Goal: Information Seeking & Learning: Learn about a topic

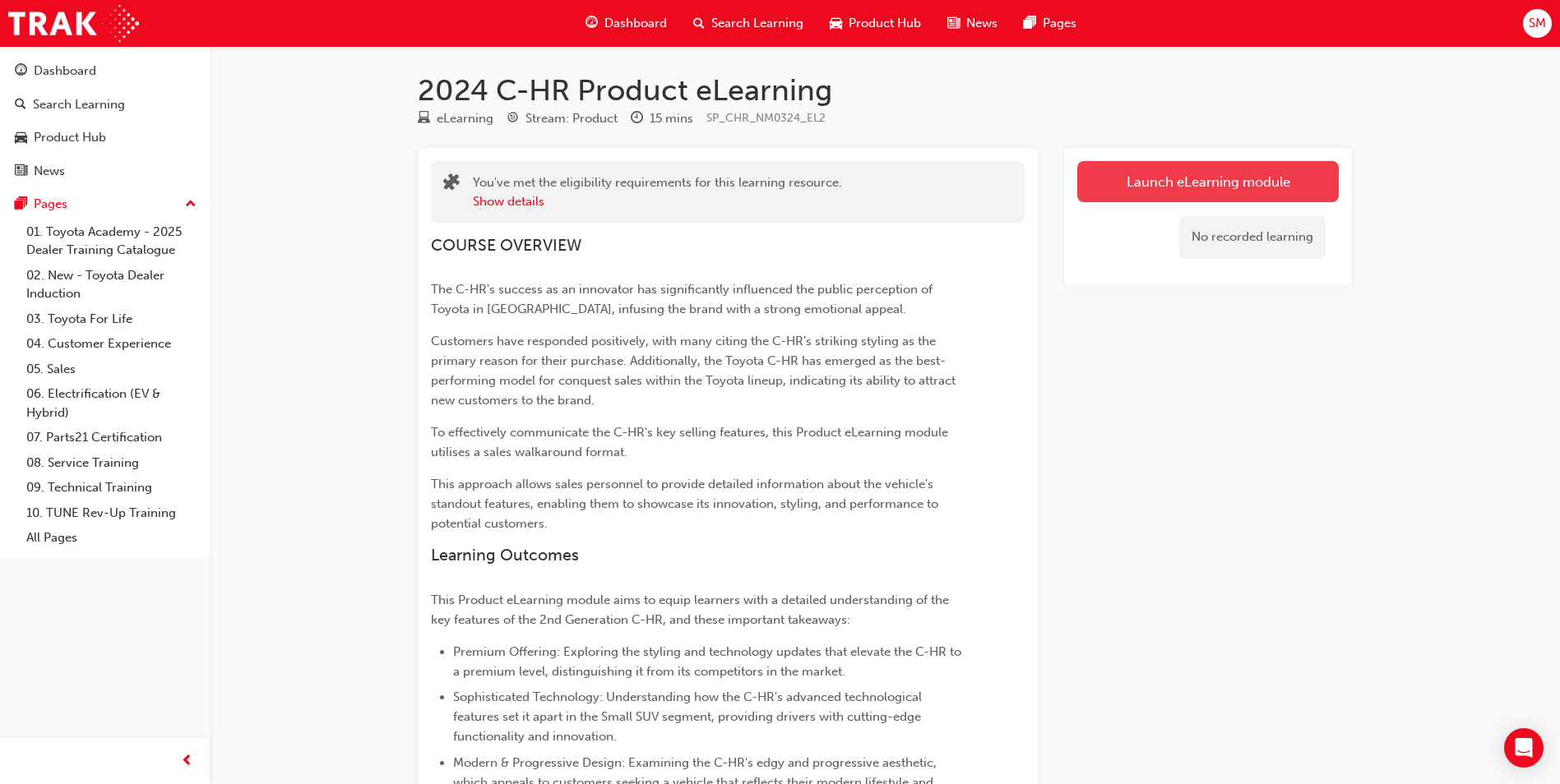
click at [1142, 196] on link "Launch eLearning module" at bounding box center [1208, 181] width 261 height 41
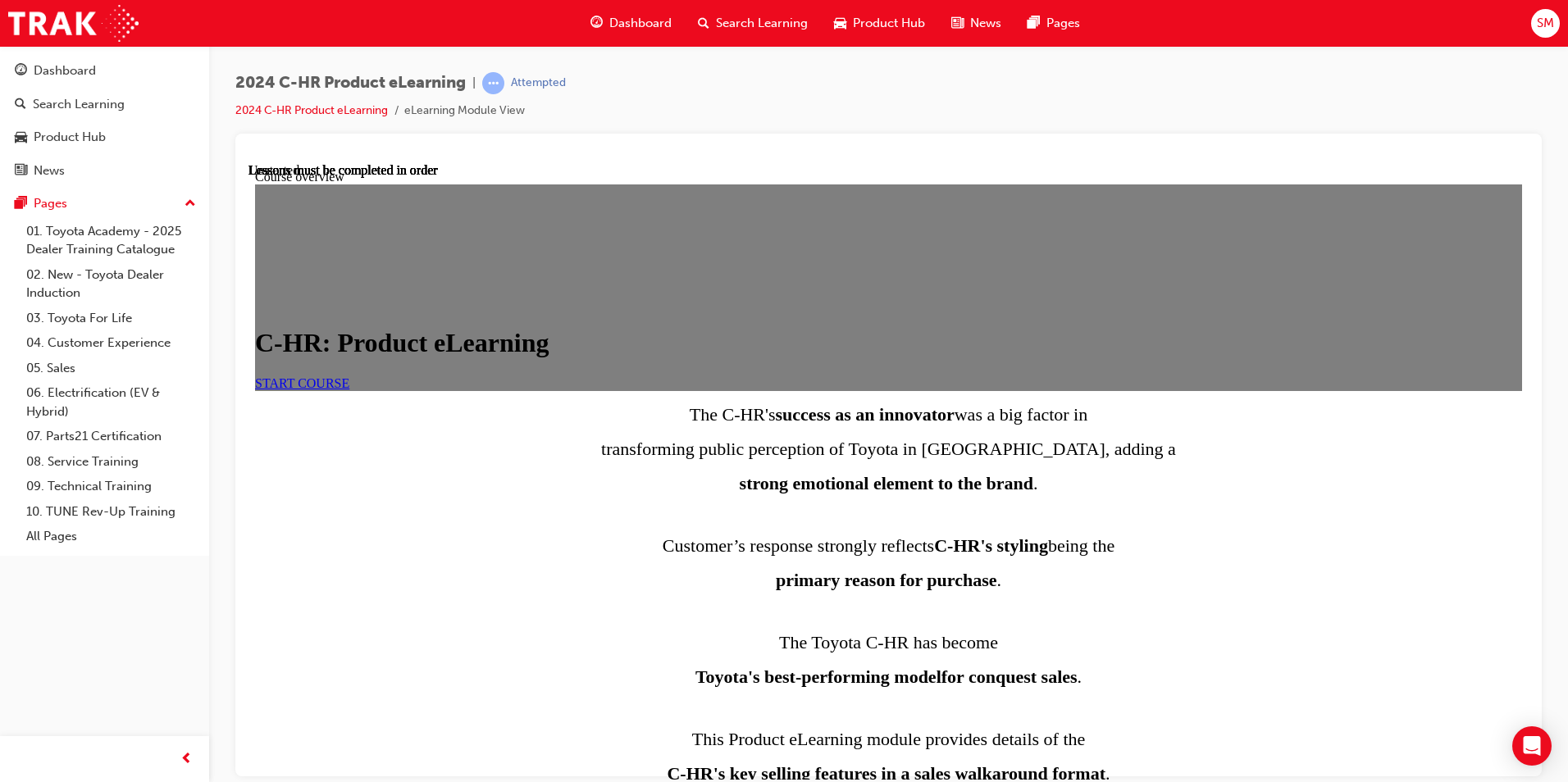
click at [614, 390] on div "START COURSE" at bounding box center [888, 382] width 1267 height 14
click at [350, 389] on span "START COURSE" at bounding box center [302, 382] width 95 height 14
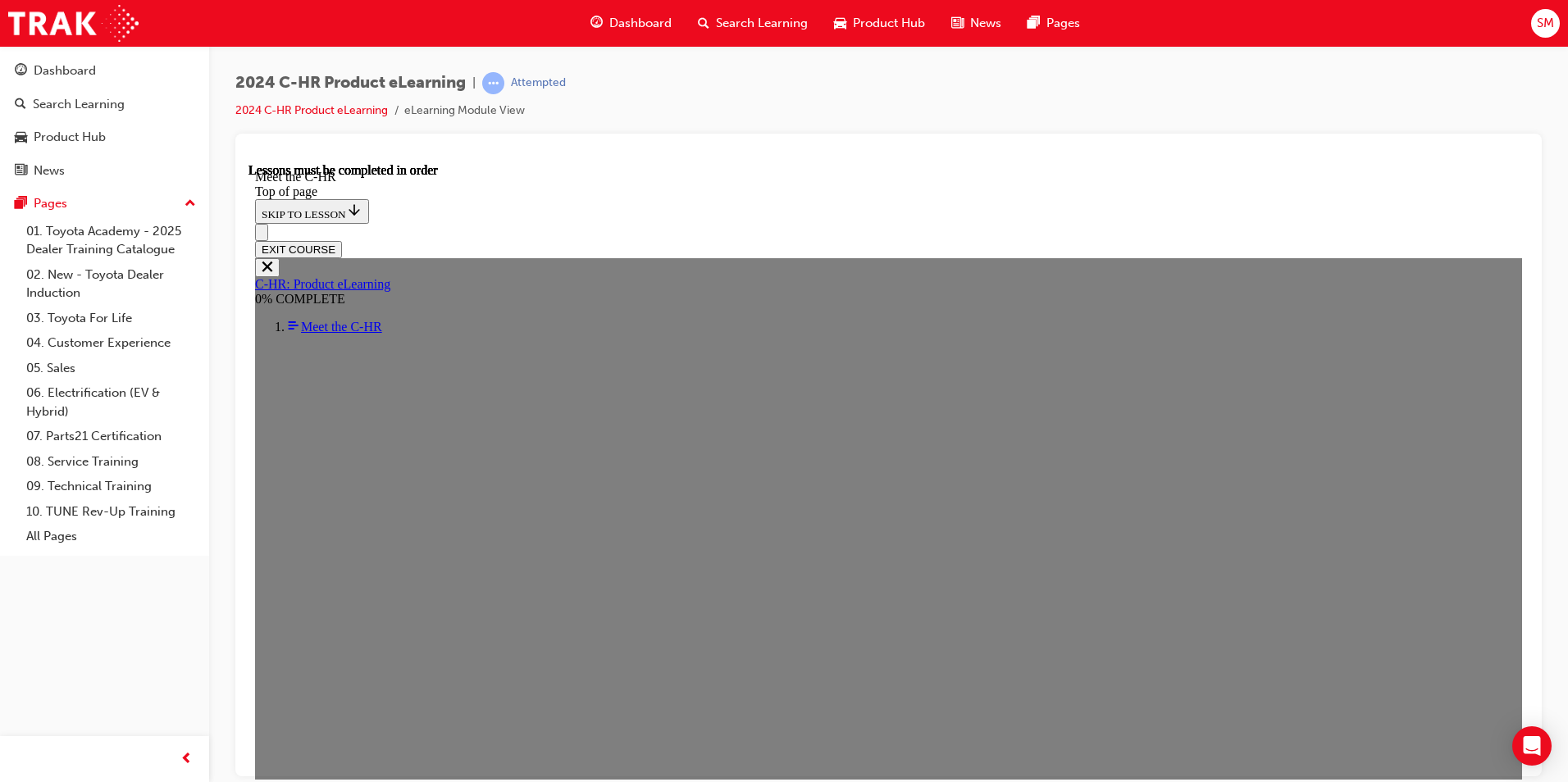
scroll to position [2271, 0]
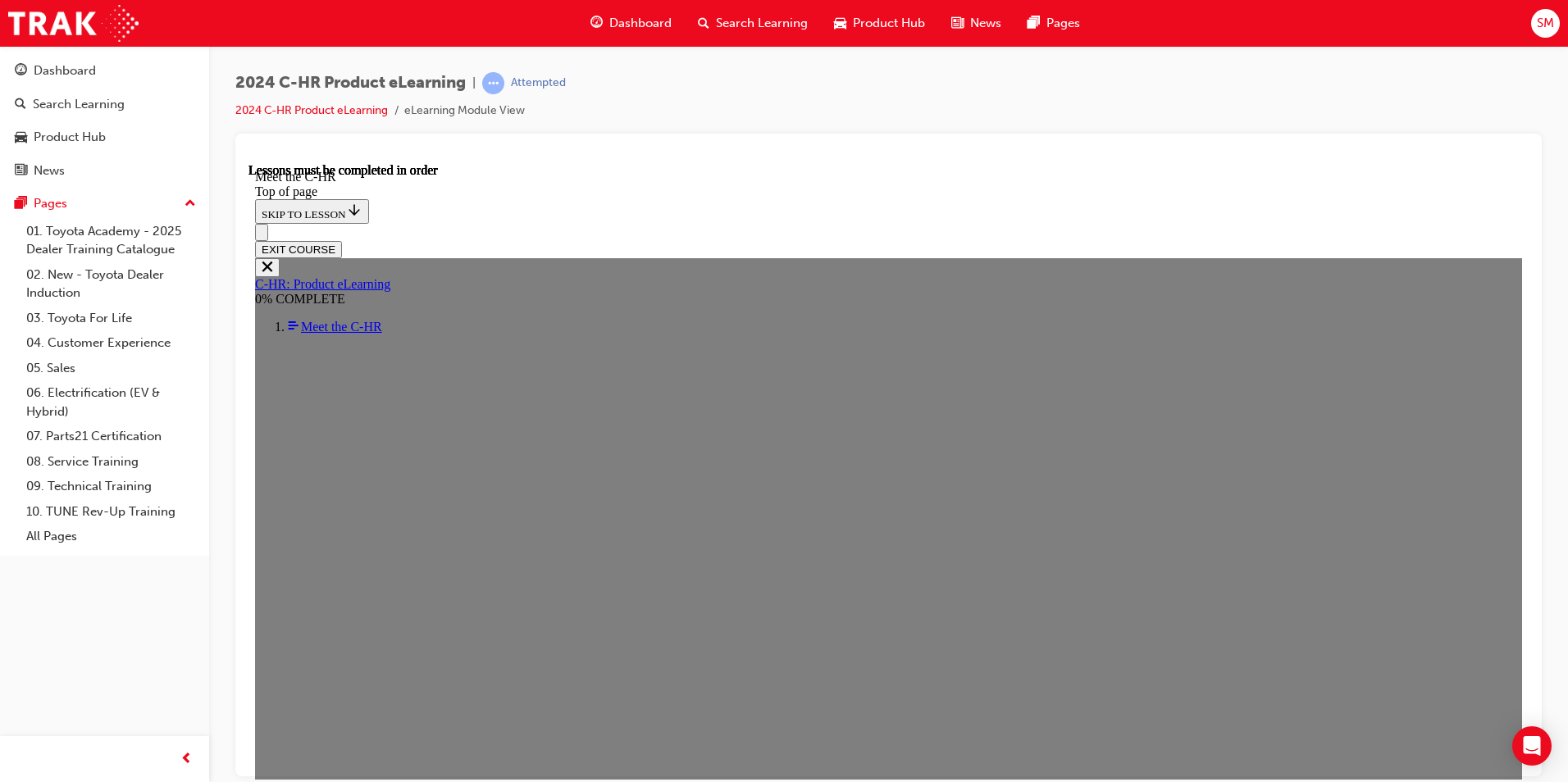
scroll to position [2377, 0]
drag, startPoint x: 692, startPoint y: 658, endPoint x: 1274, endPoint y: 672, distance: 582.2
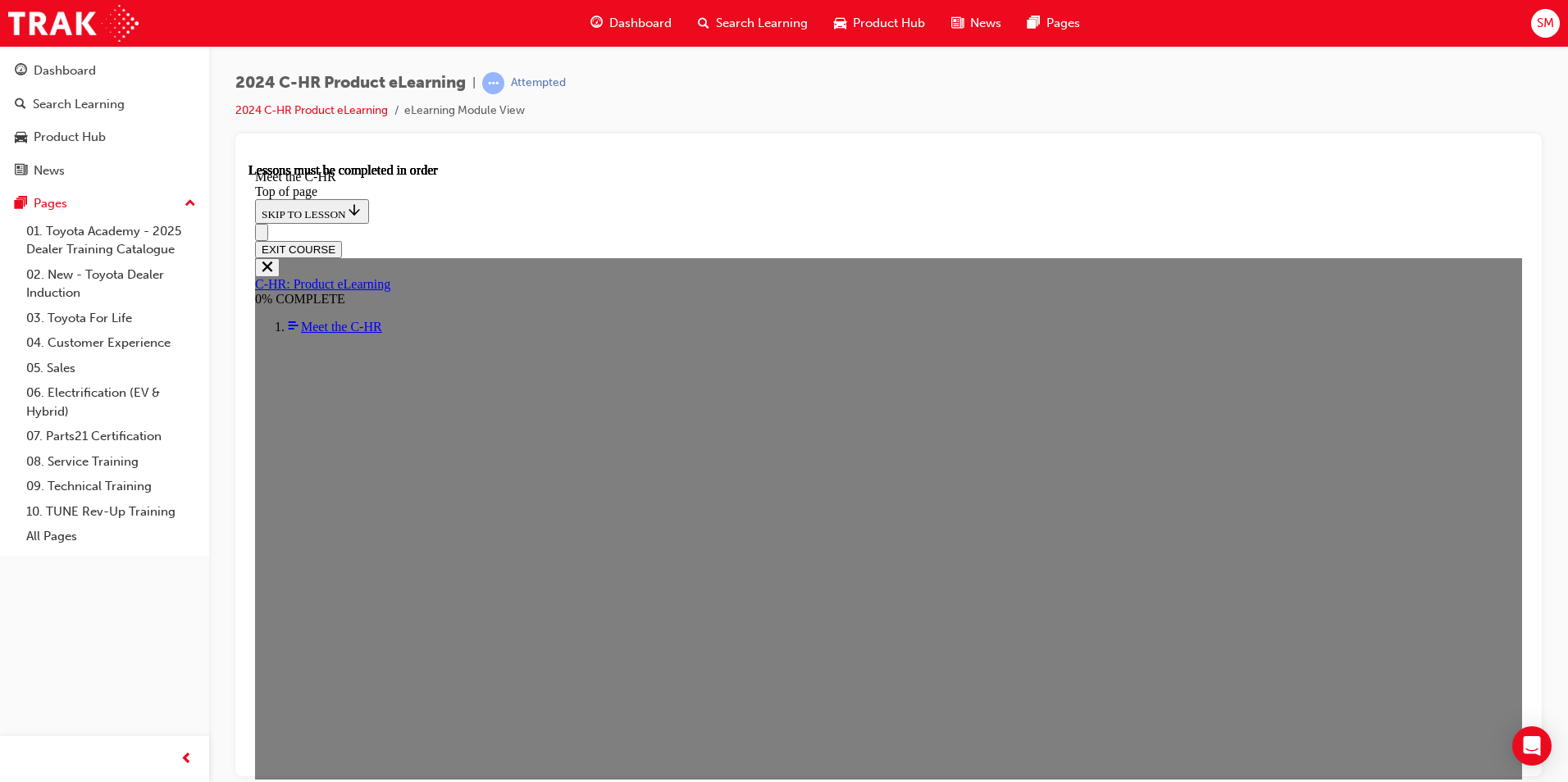
drag, startPoint x: 510, startPoint y: 606, endPoint x: 1198, endPoint y: 606, distance: 688.0
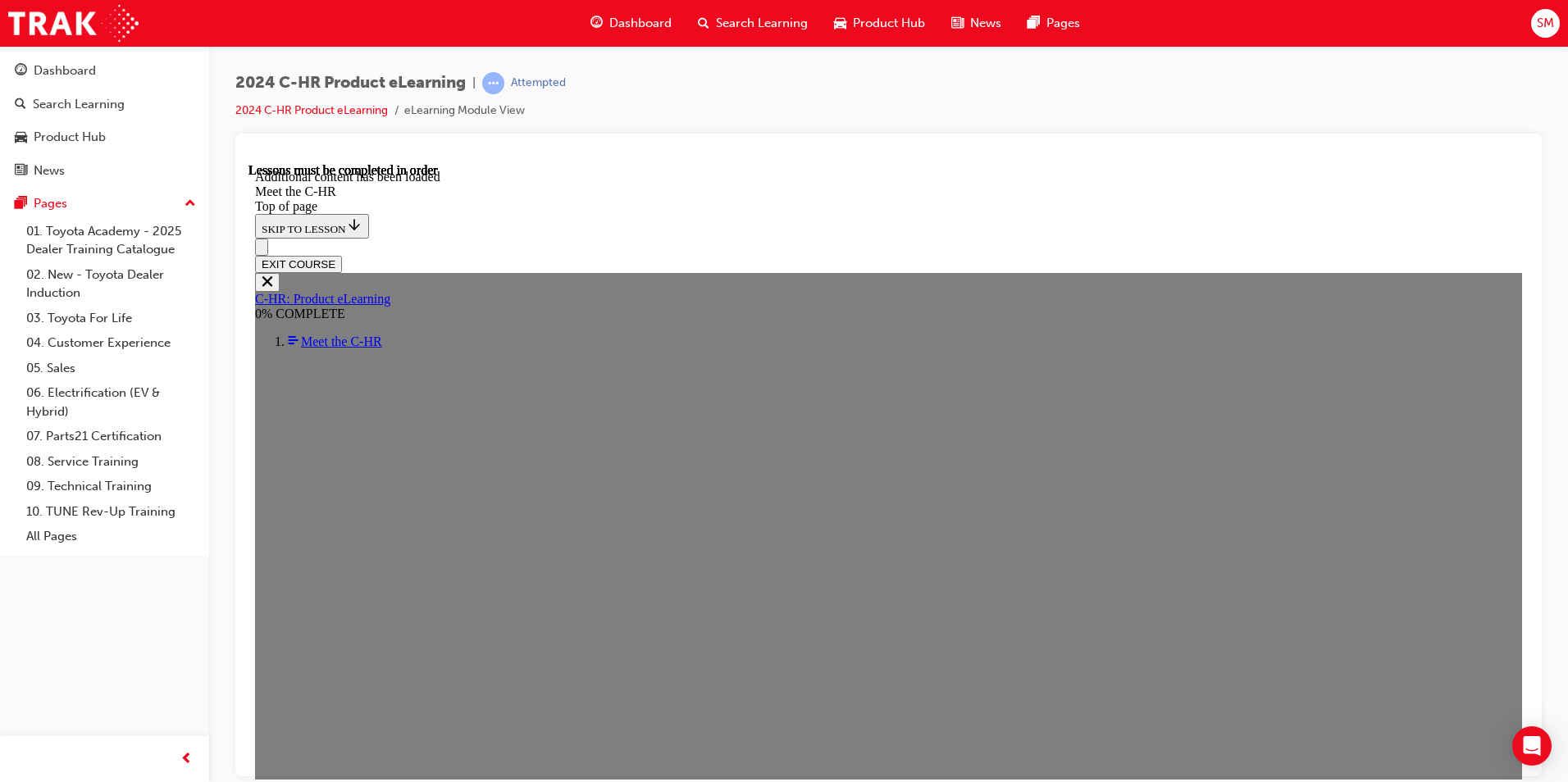
scroll to position [4035, 0]
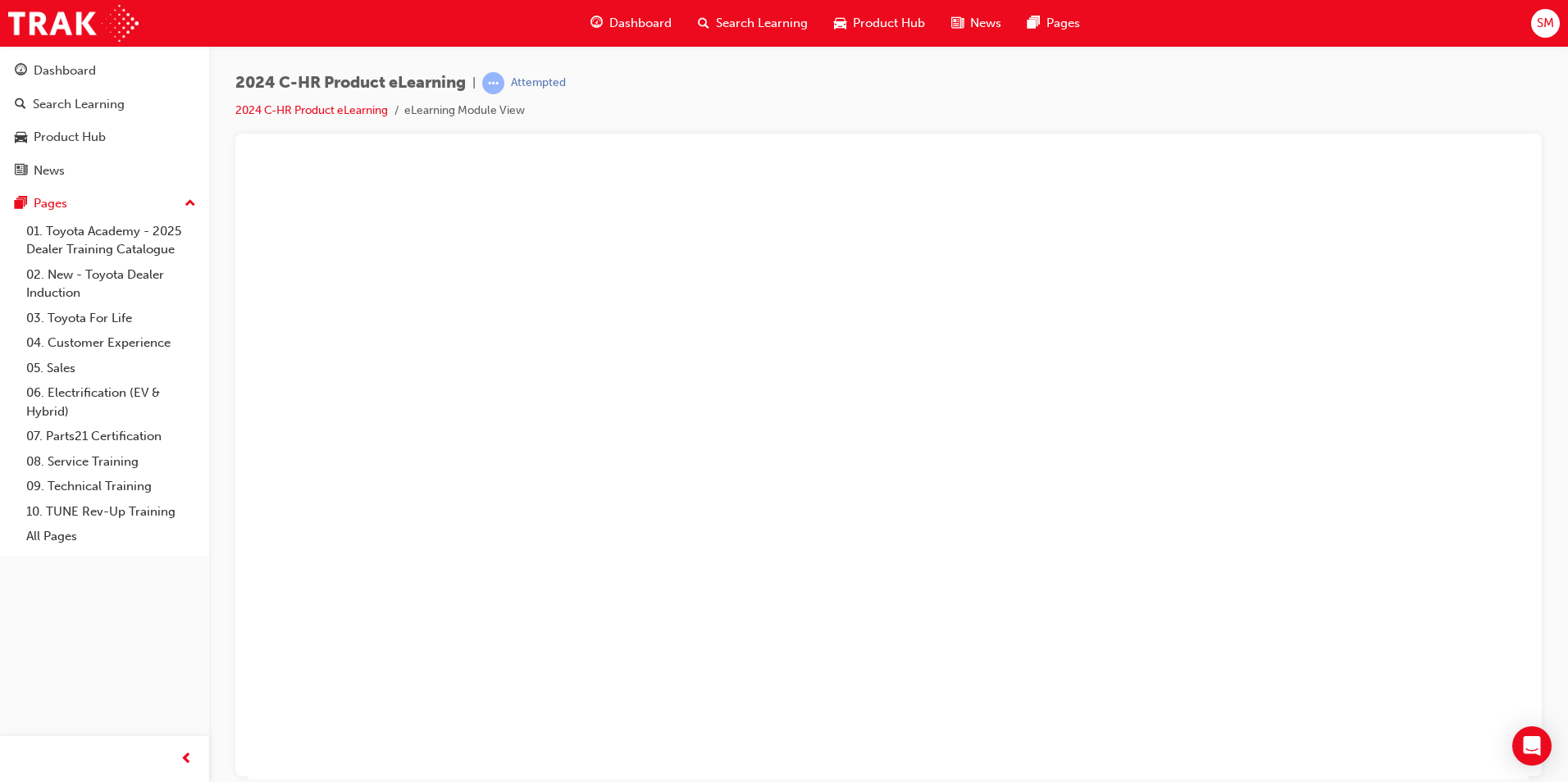
click at [992, 440] on button "Unzoom image" at bounding box center [887, 470] width 1279 height 617
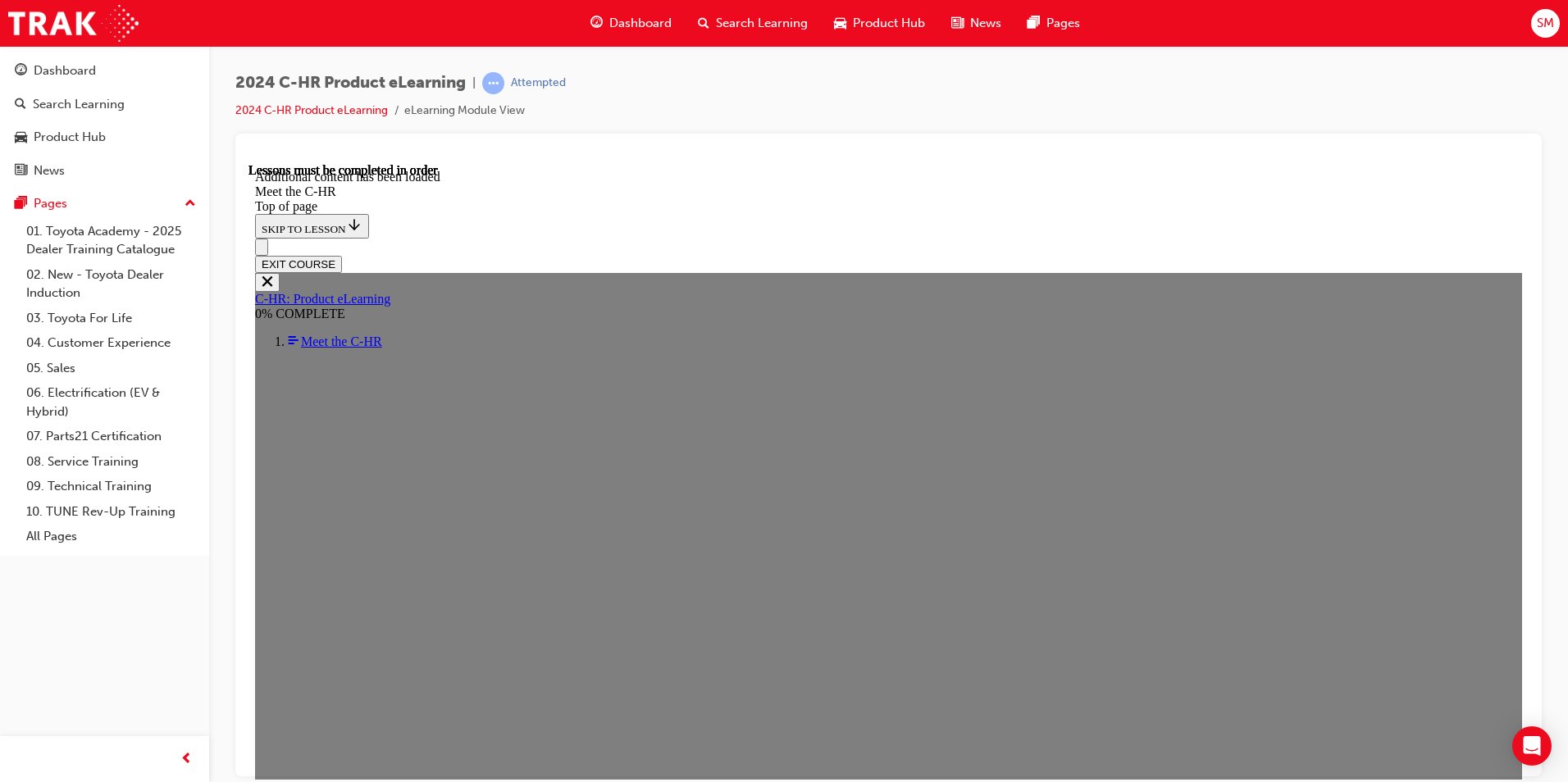
scroll to position [3624, 0]
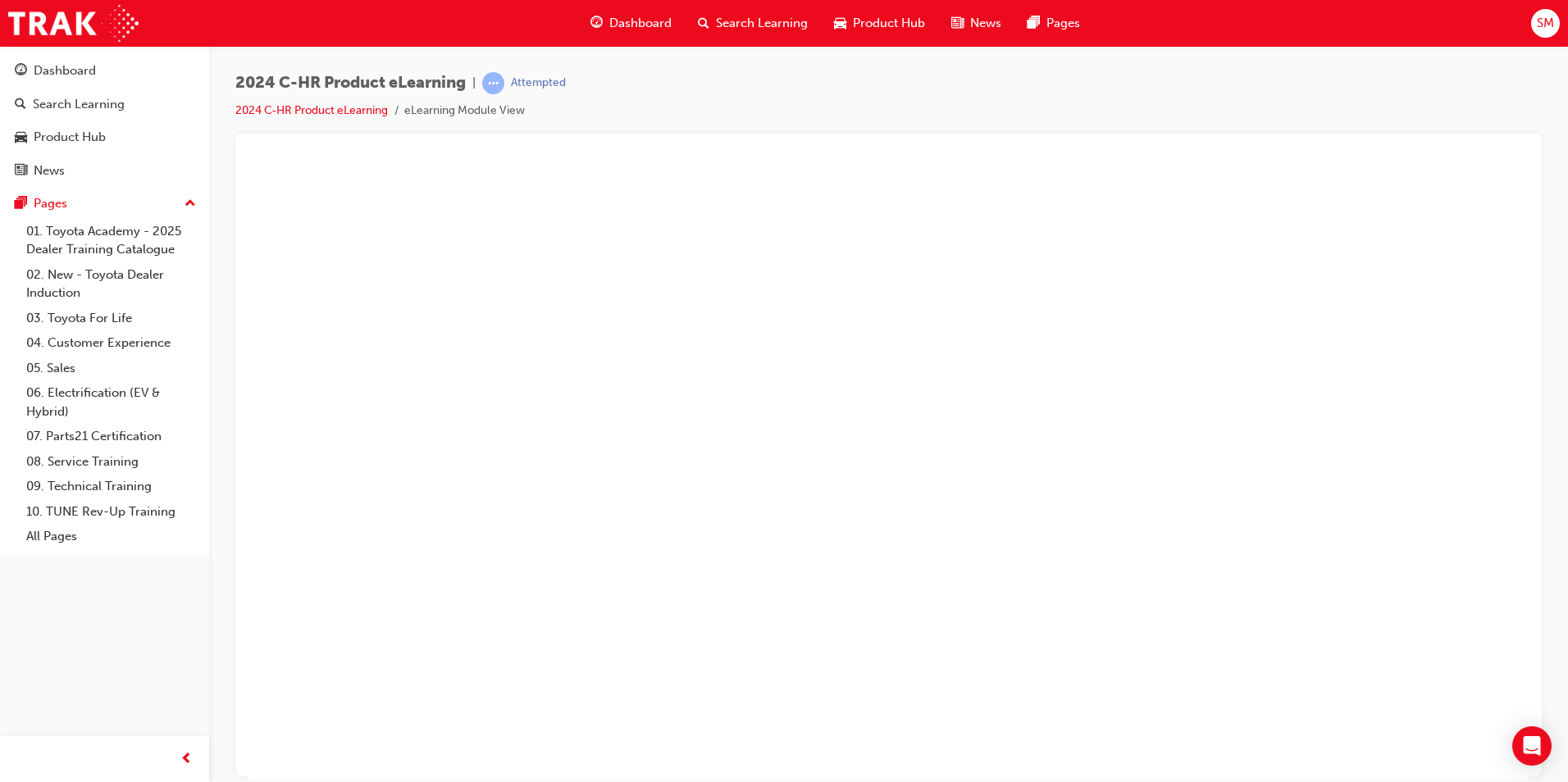
click at [846, 461] on button "Unzoom image" at bounding box center [887, 470] width 1279 height 617
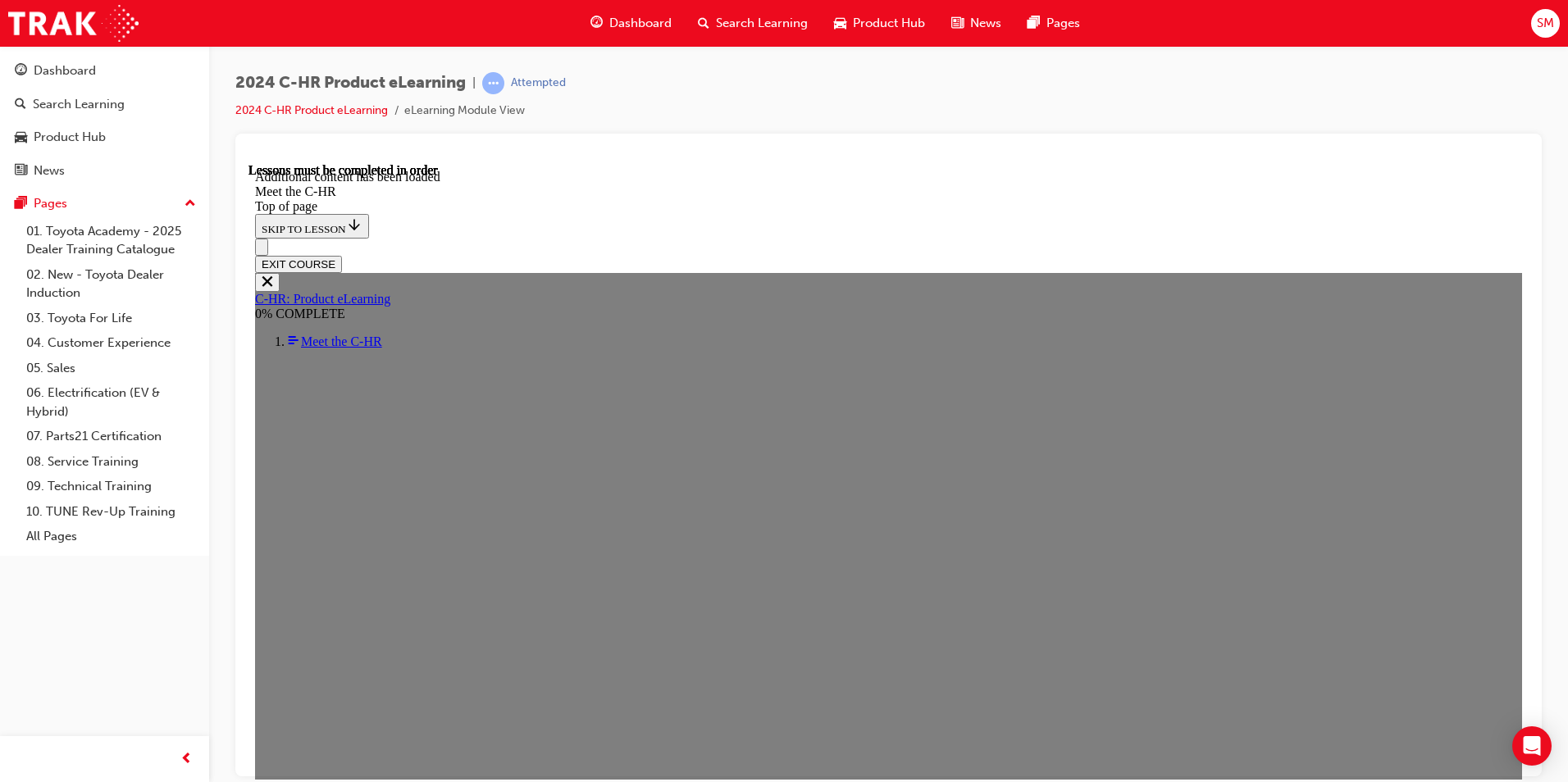
scroll to position [3296, 0]
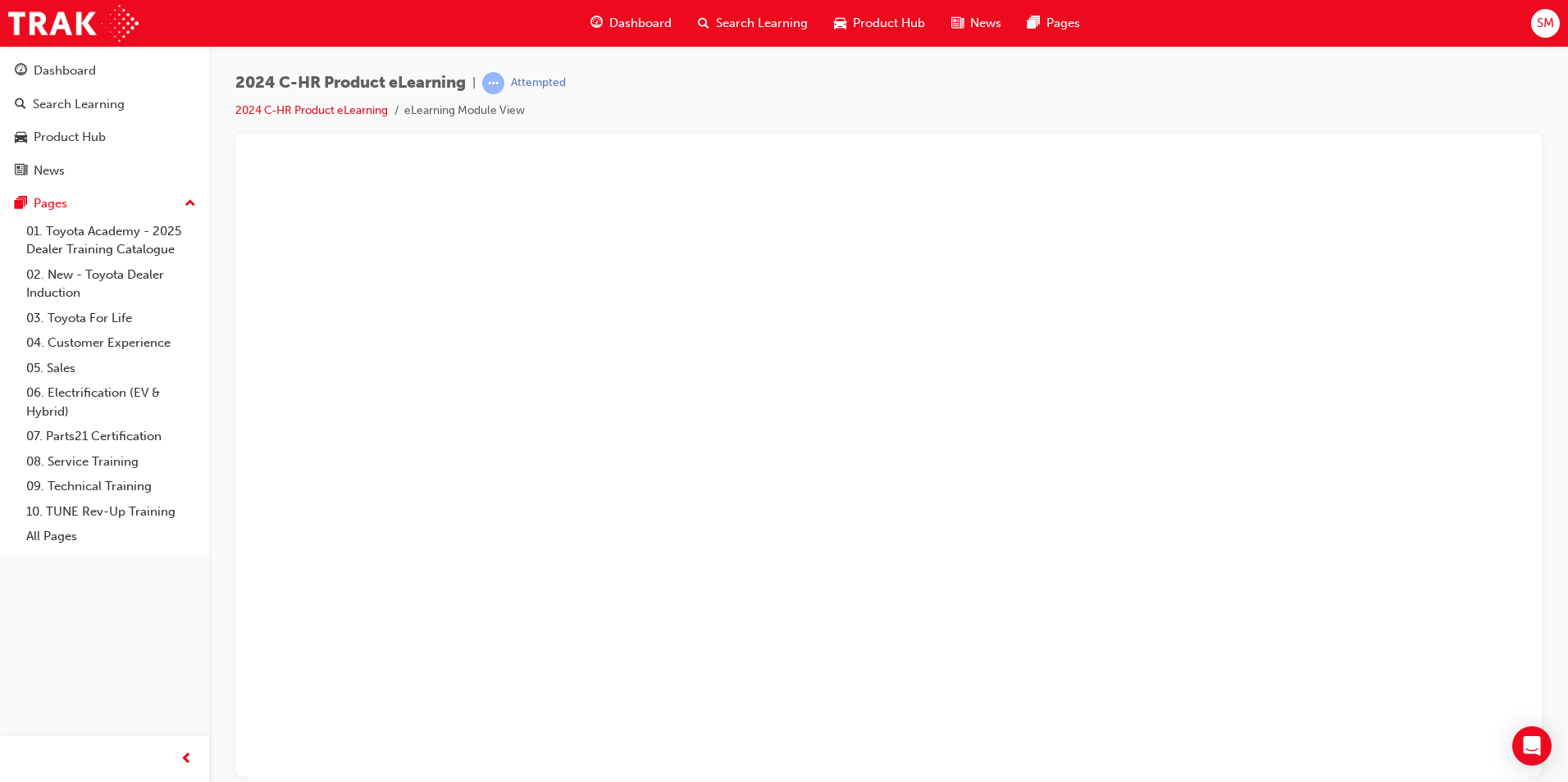
click at [975, 318] on button "Unzoom image" at bounding box center [887, 470] width 1279 height 617
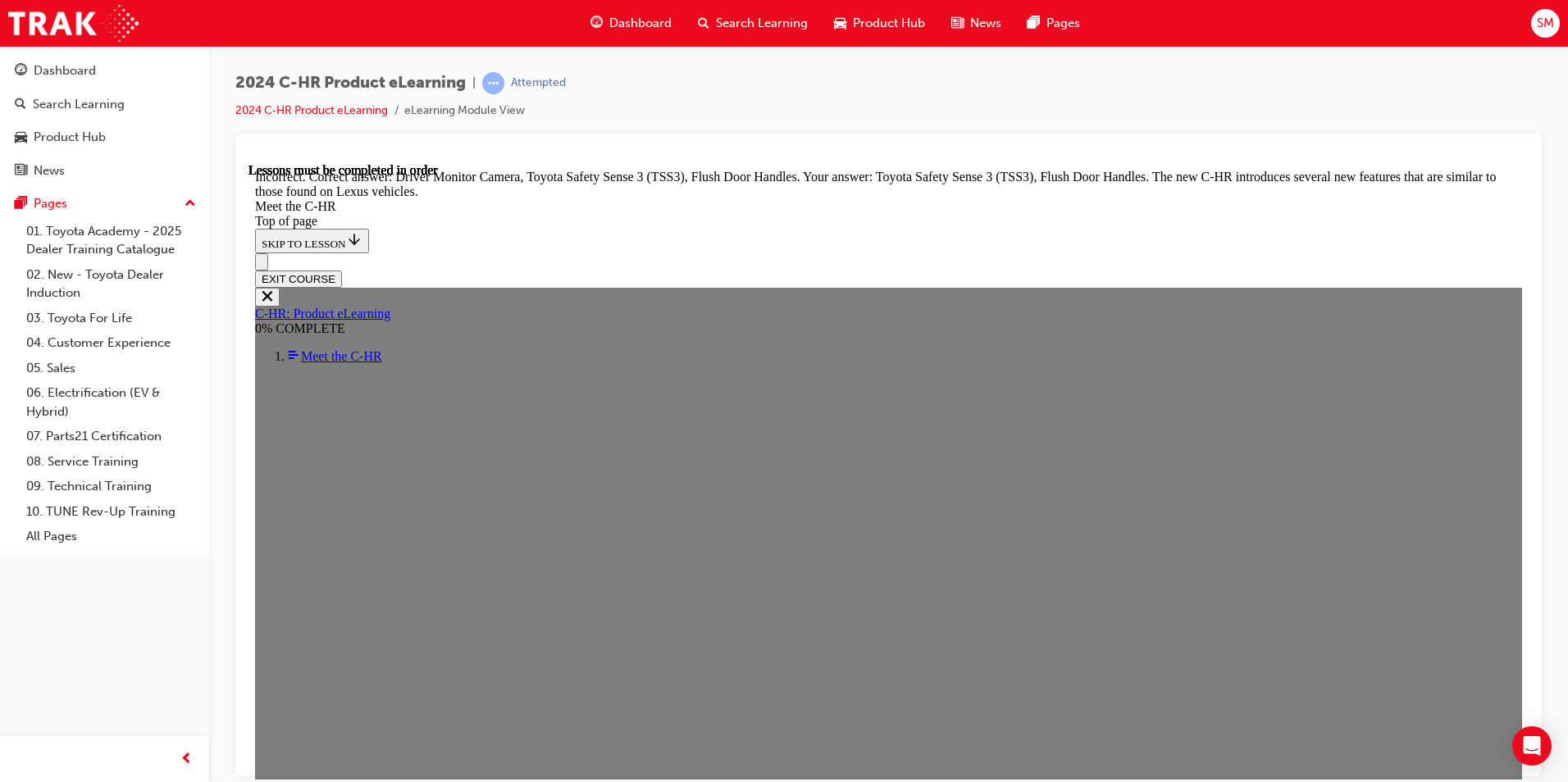
scroll to position [5543, 0]
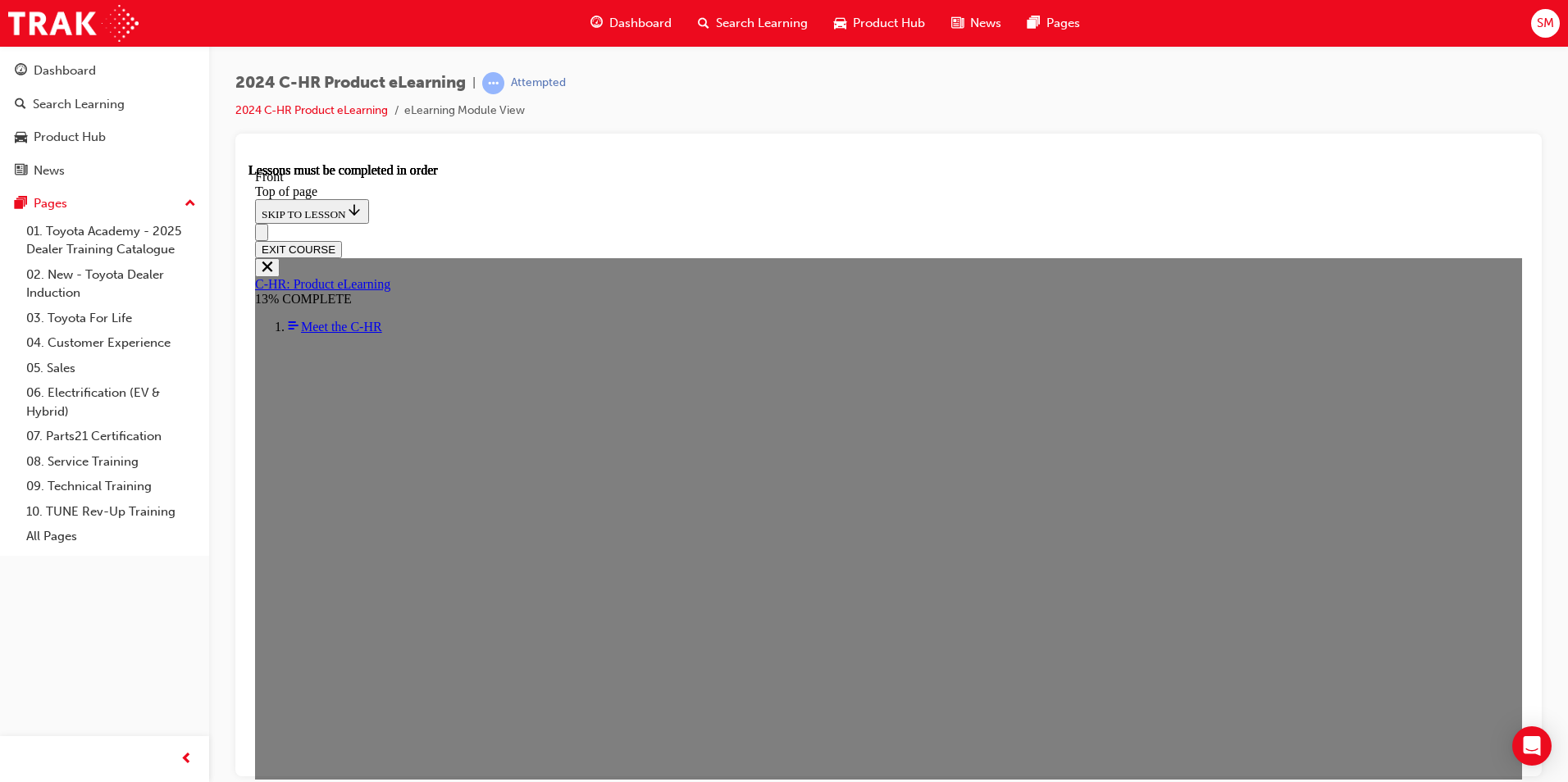
scroll to position [564, 0]
drag, startPoint x: 970, startPoint y: 521, endPoint x: 991, endPoint y: 530, distance: 22.8
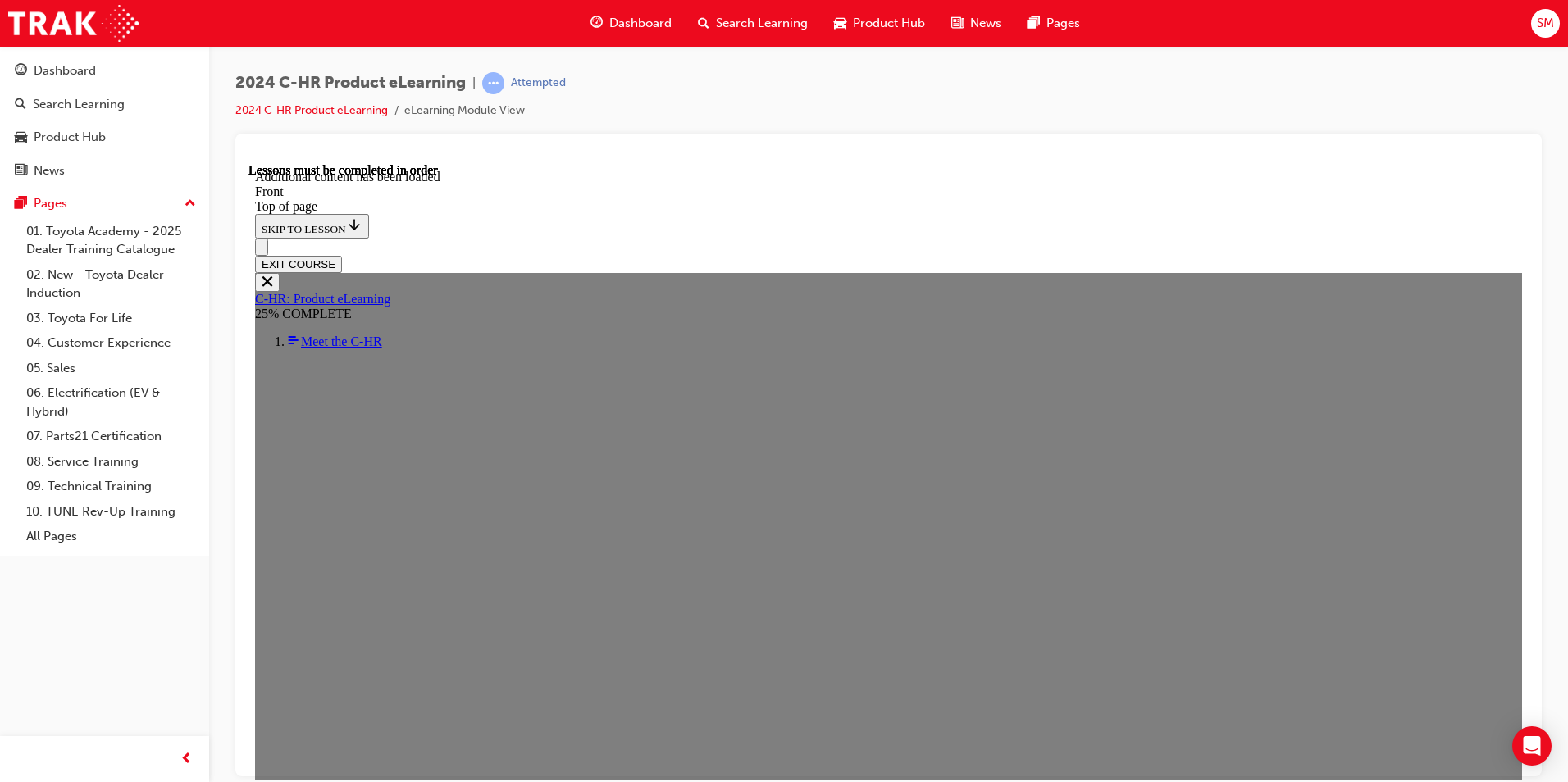
scroll to position [1414, 0]
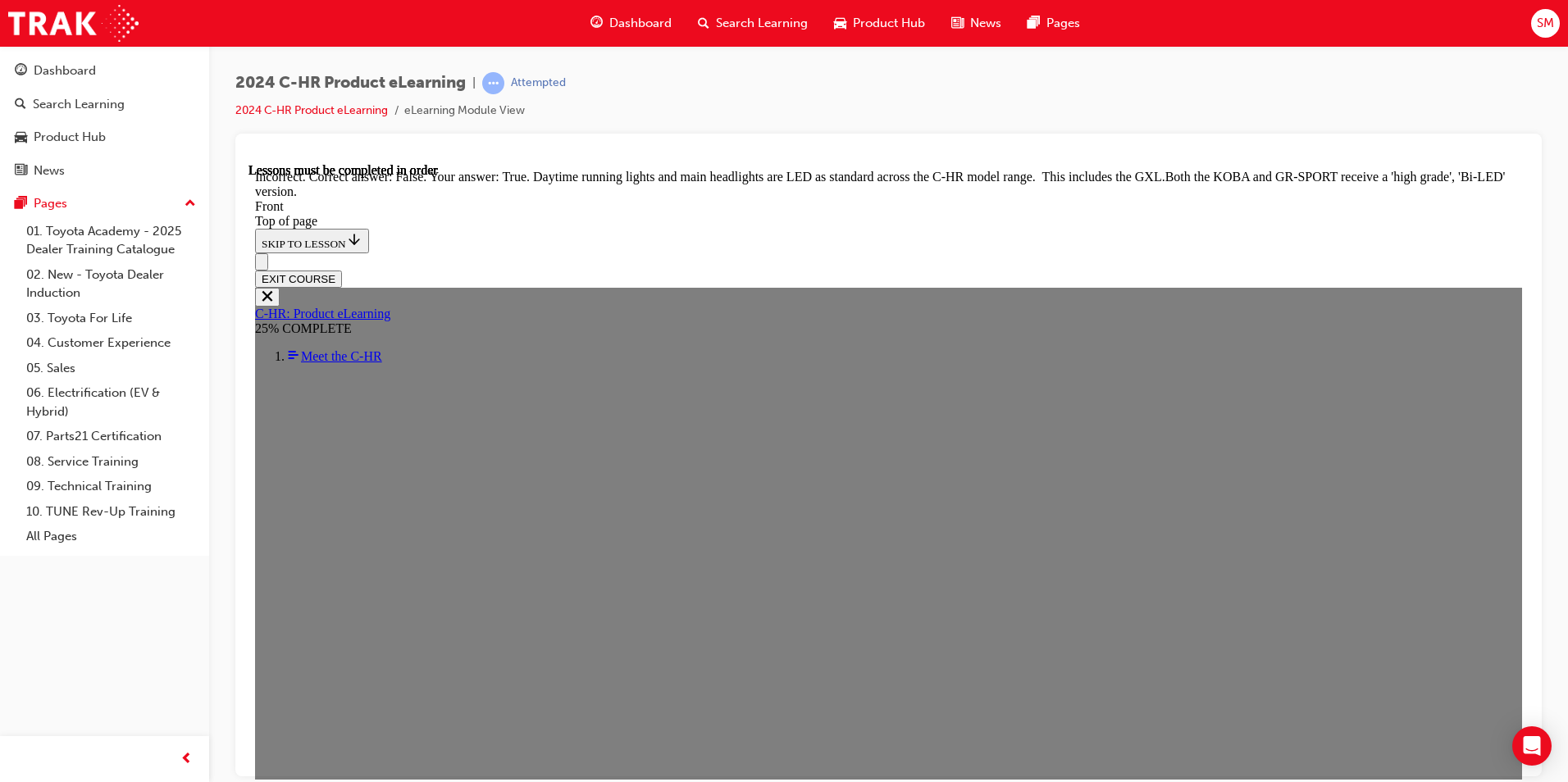
scroll to position [1763, 0]
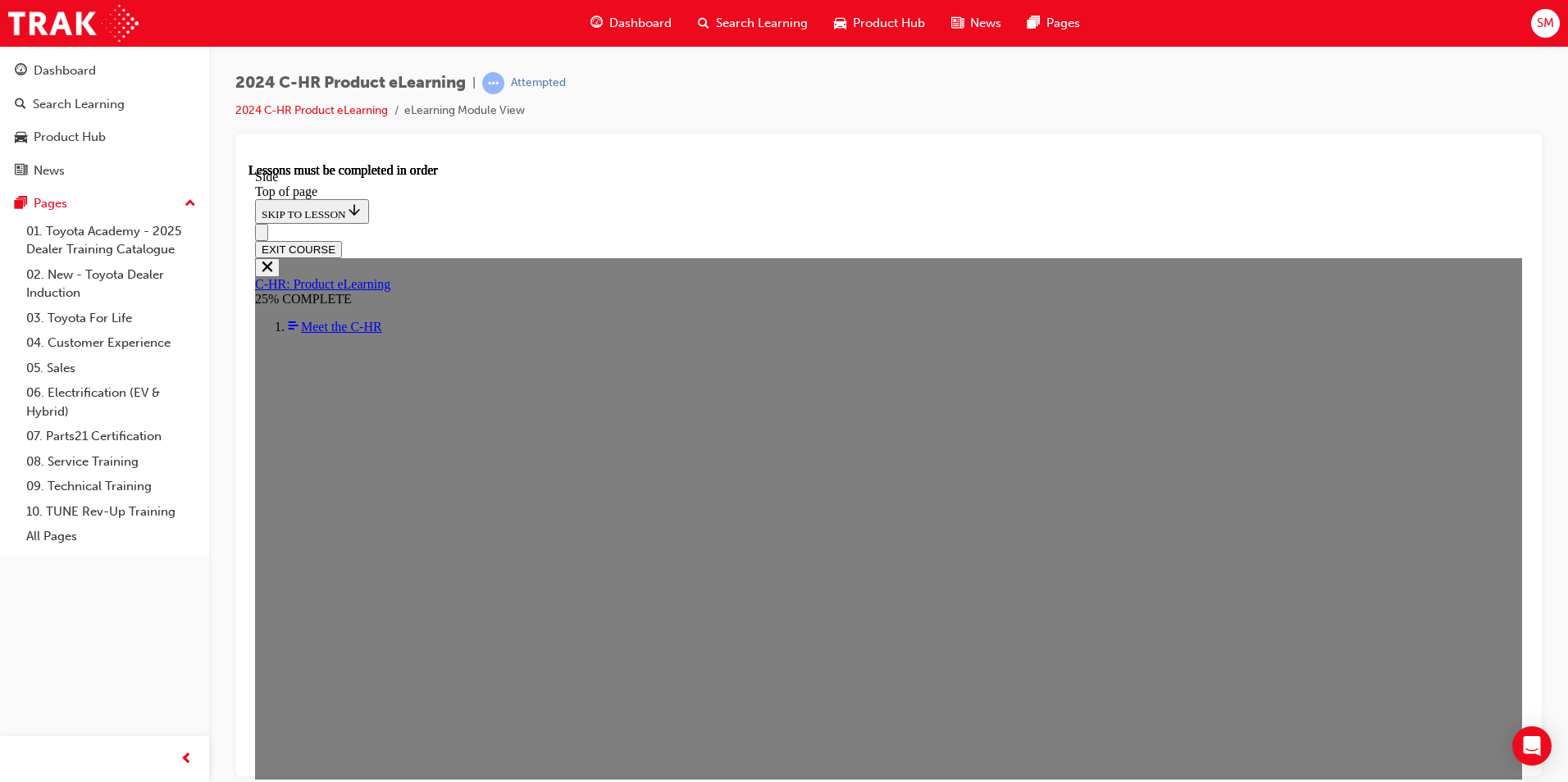
scroll to position [586, 0]
drag, startPoint x: 584, startPoint y: 394, endPoint x: 635, endPoint y: 337, distance: 76.5
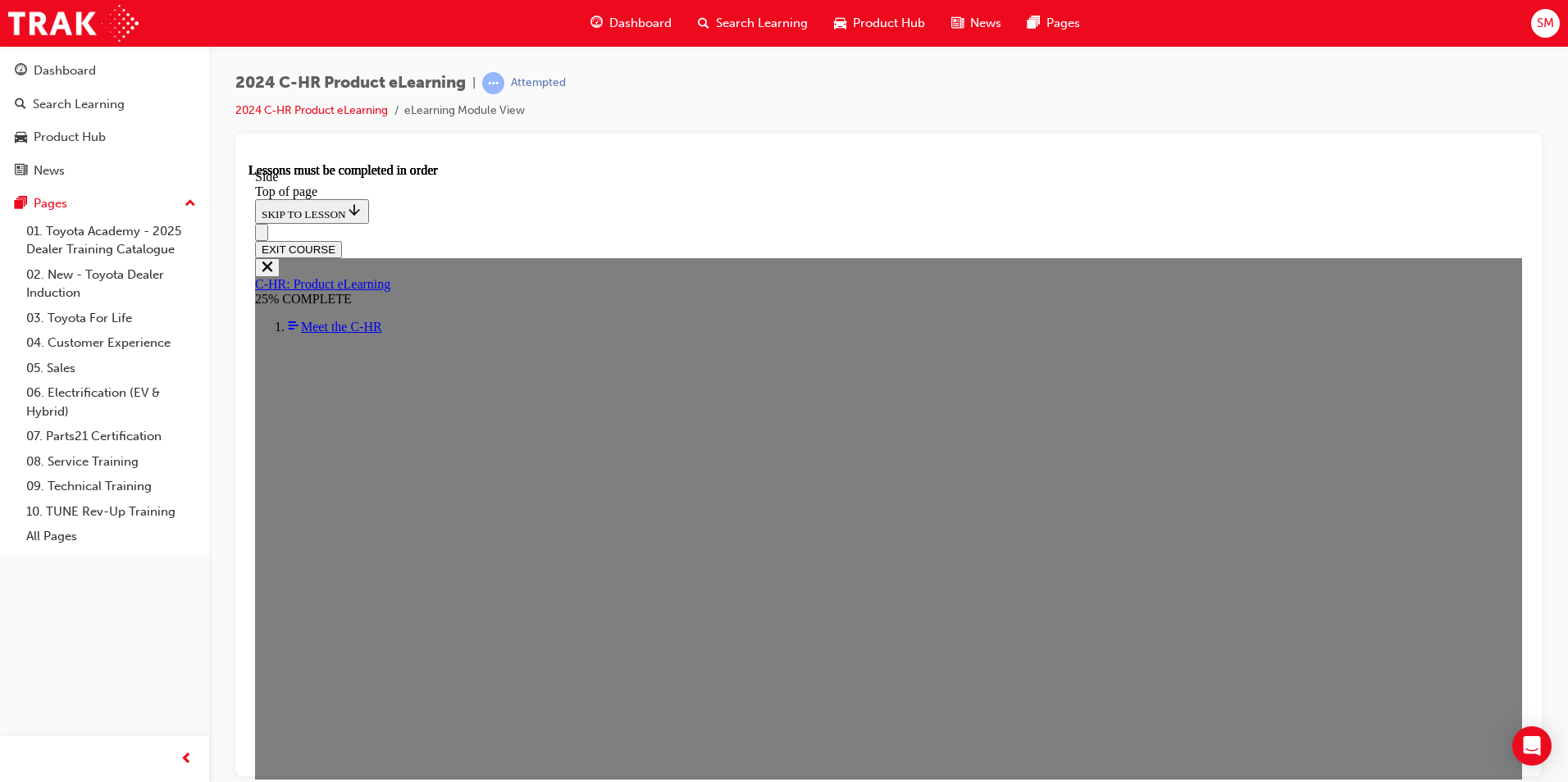
drag, startPoint x: 597, startPoint y: 285, endPoint x: 673, endPoint y: 288, distance: 76.1
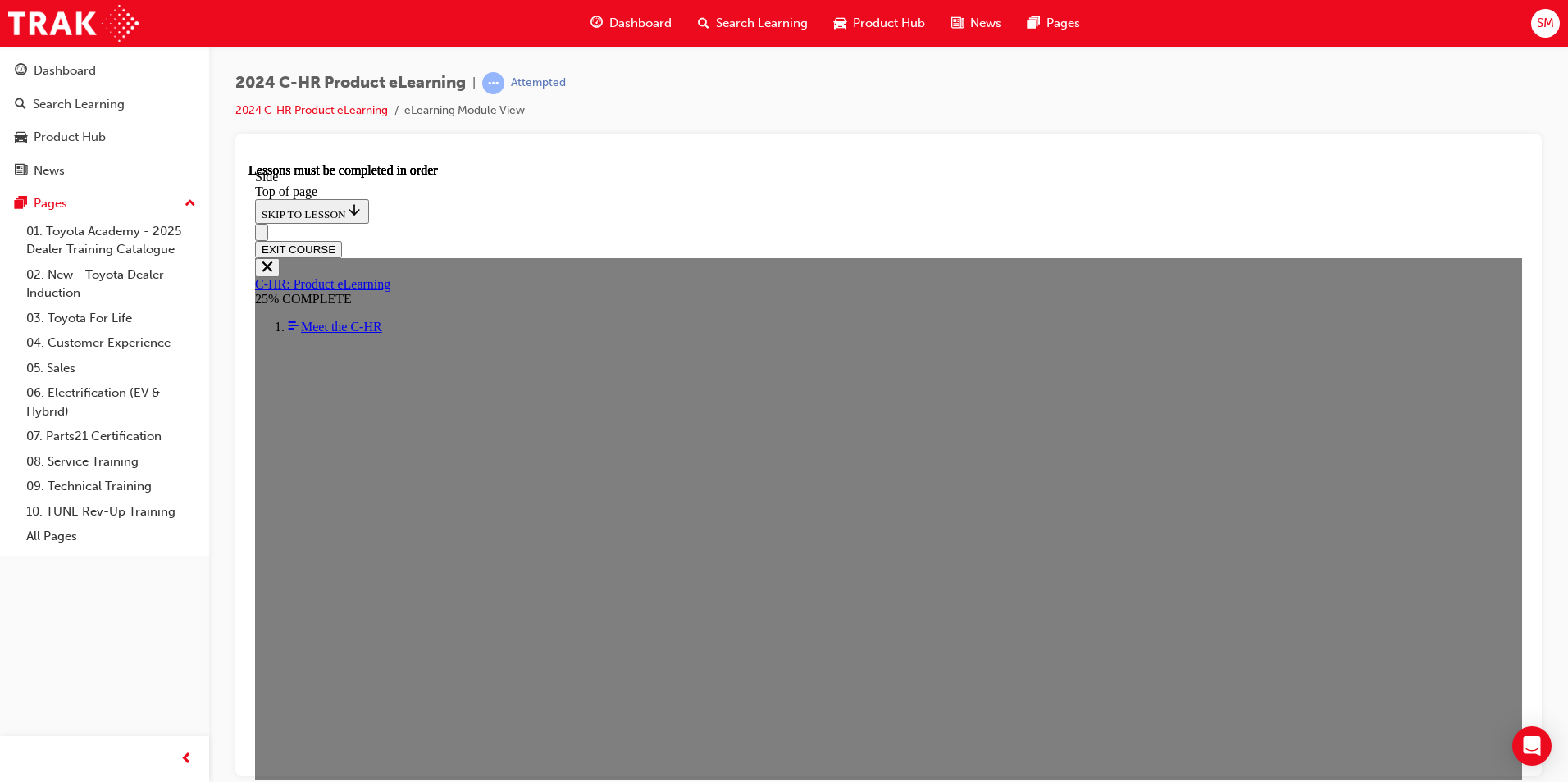
scroll to position [517, 0]
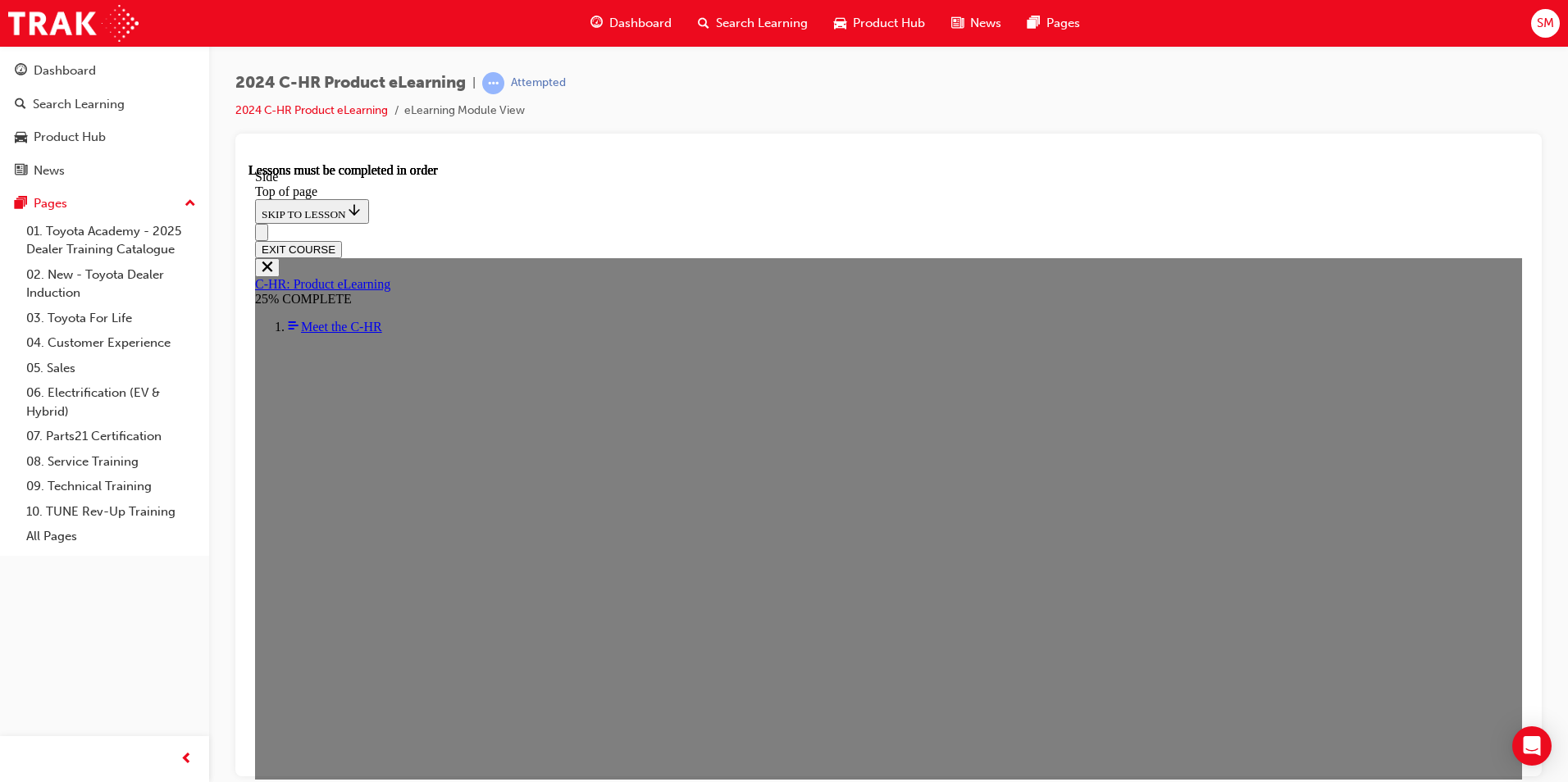
scroll to position [515, 0]
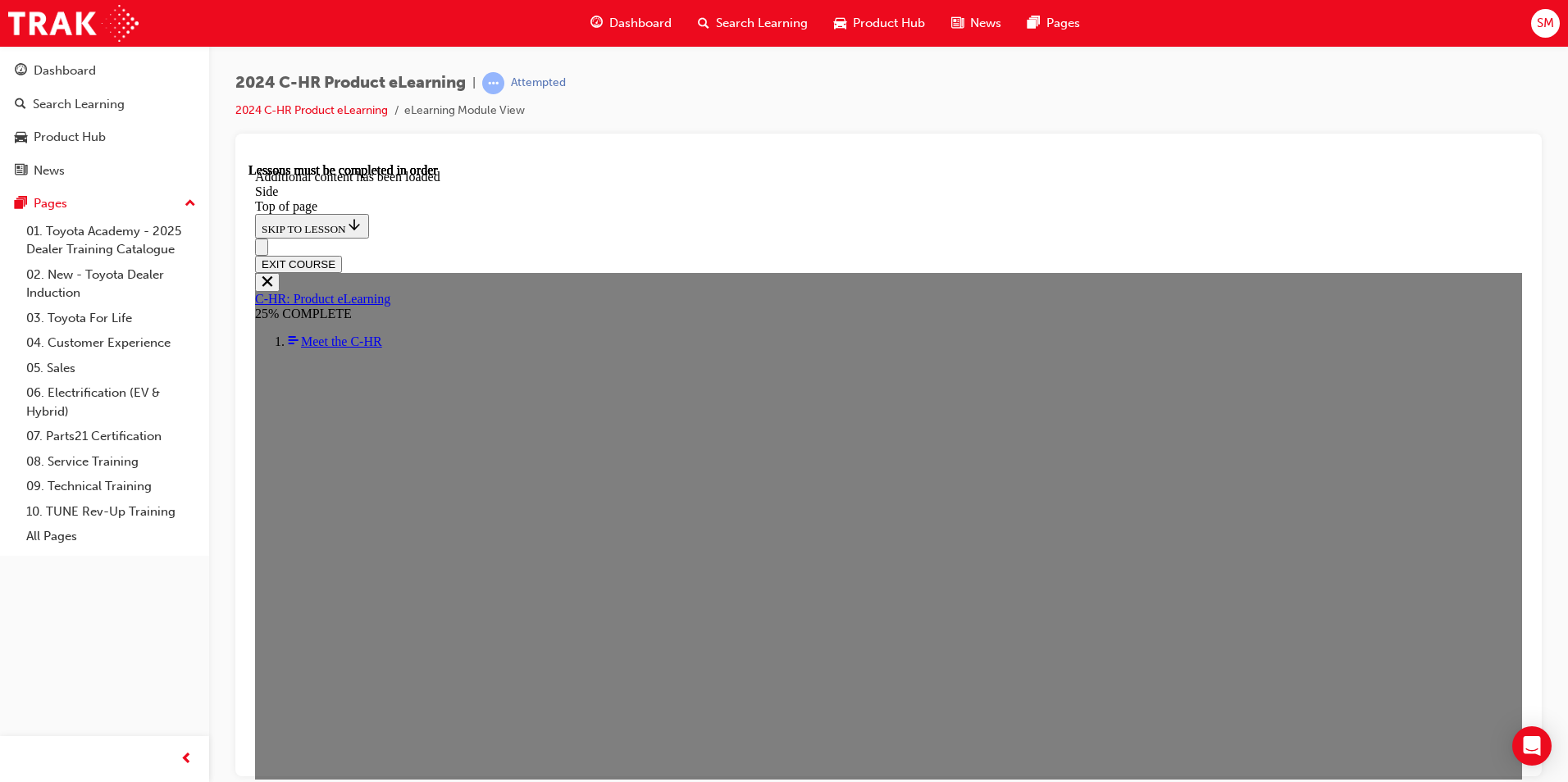
scroll to position [1026, 0]
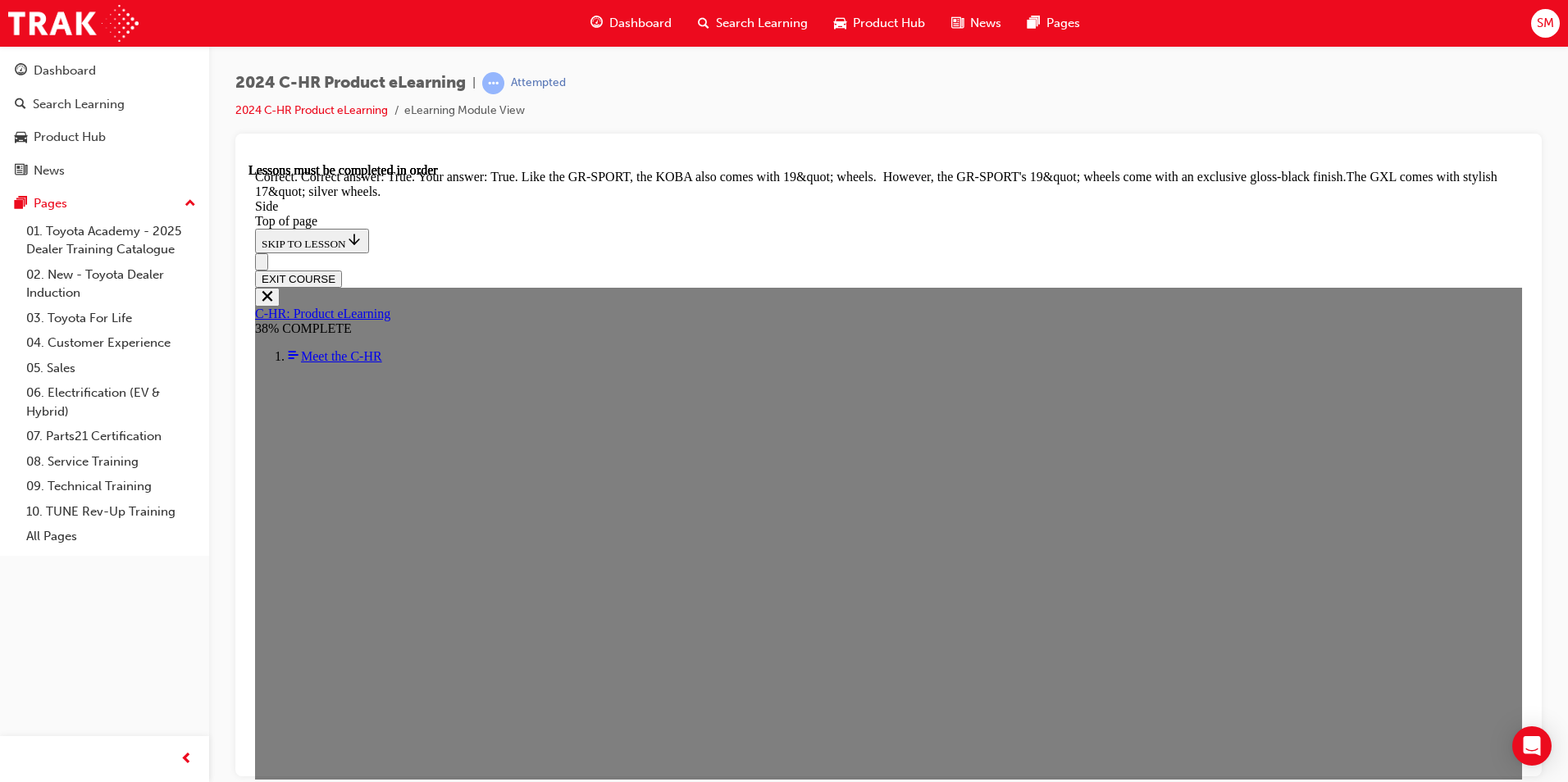
scroll to position [2008, 0]
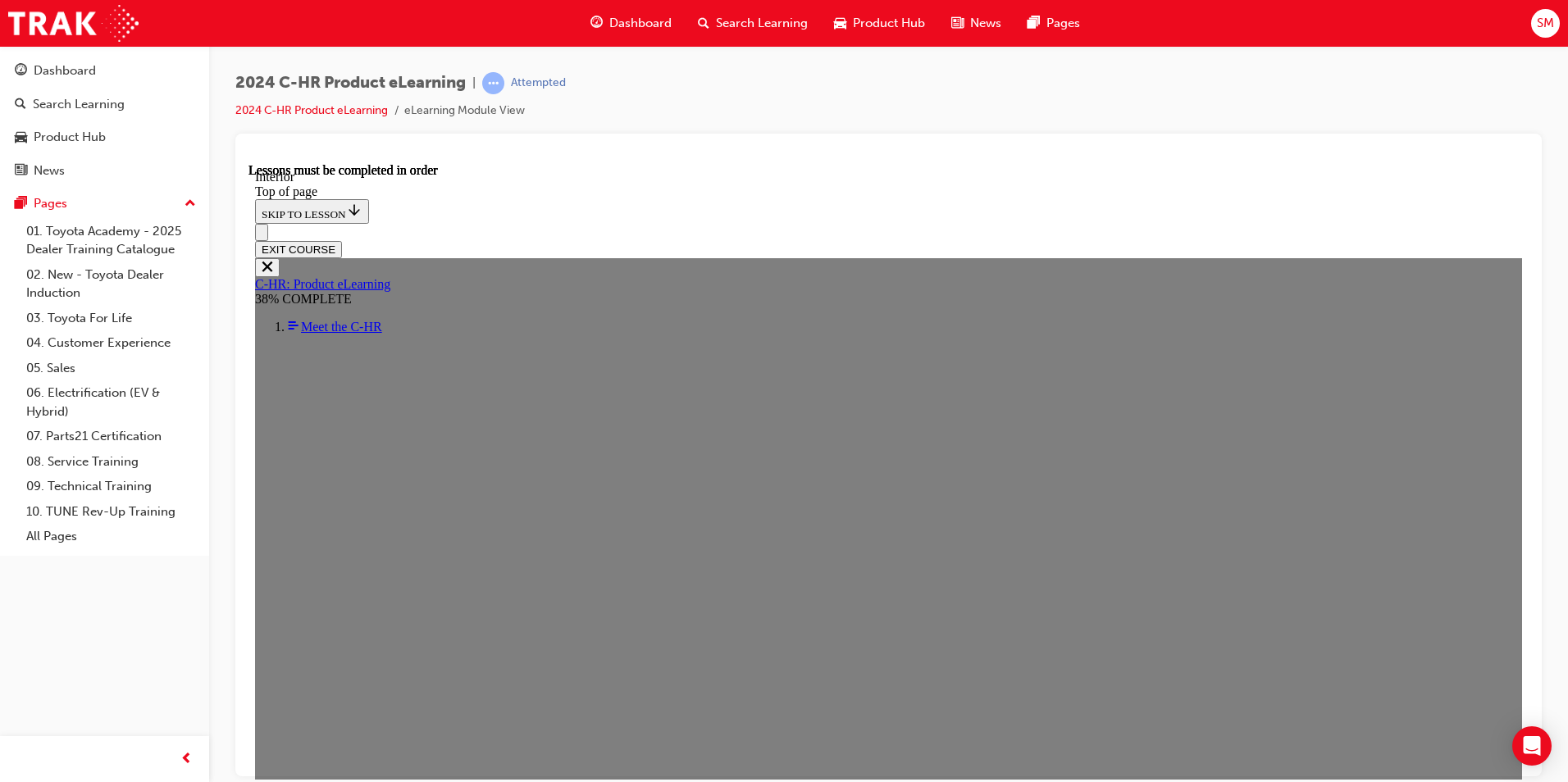
scroll to position [1138, 0]
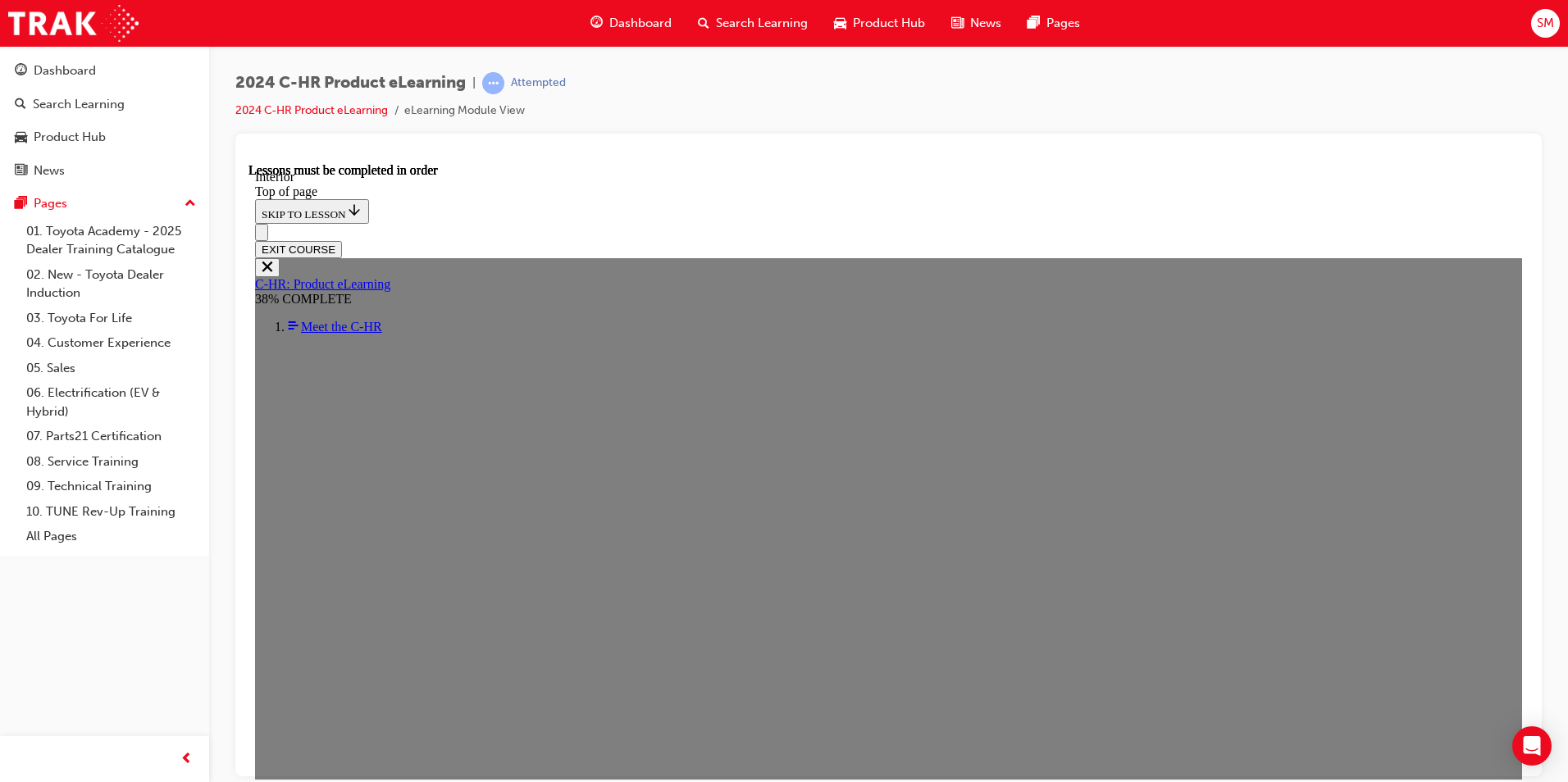
scroll to position [703, 0]
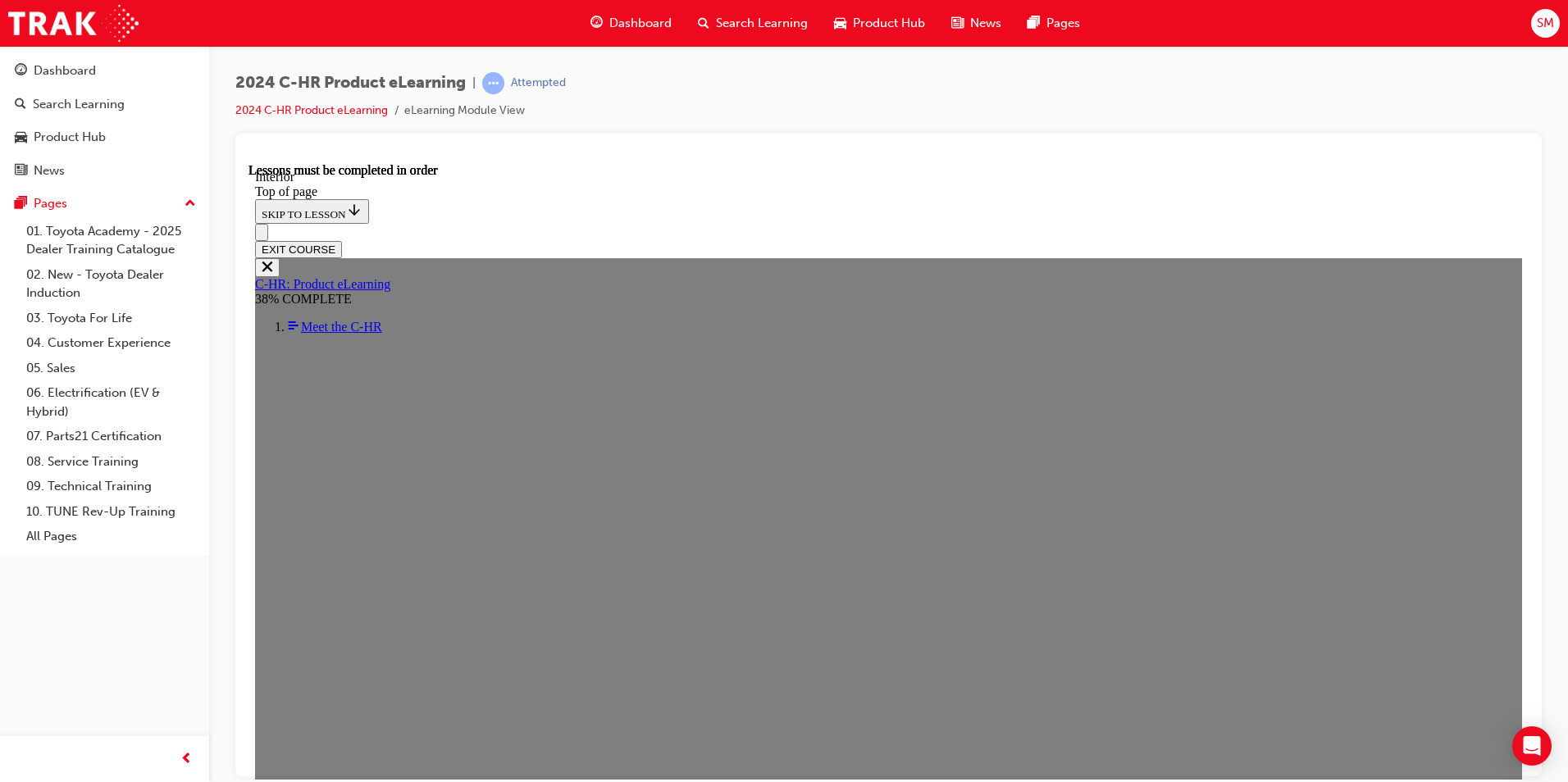
scroll to position [768, 0]
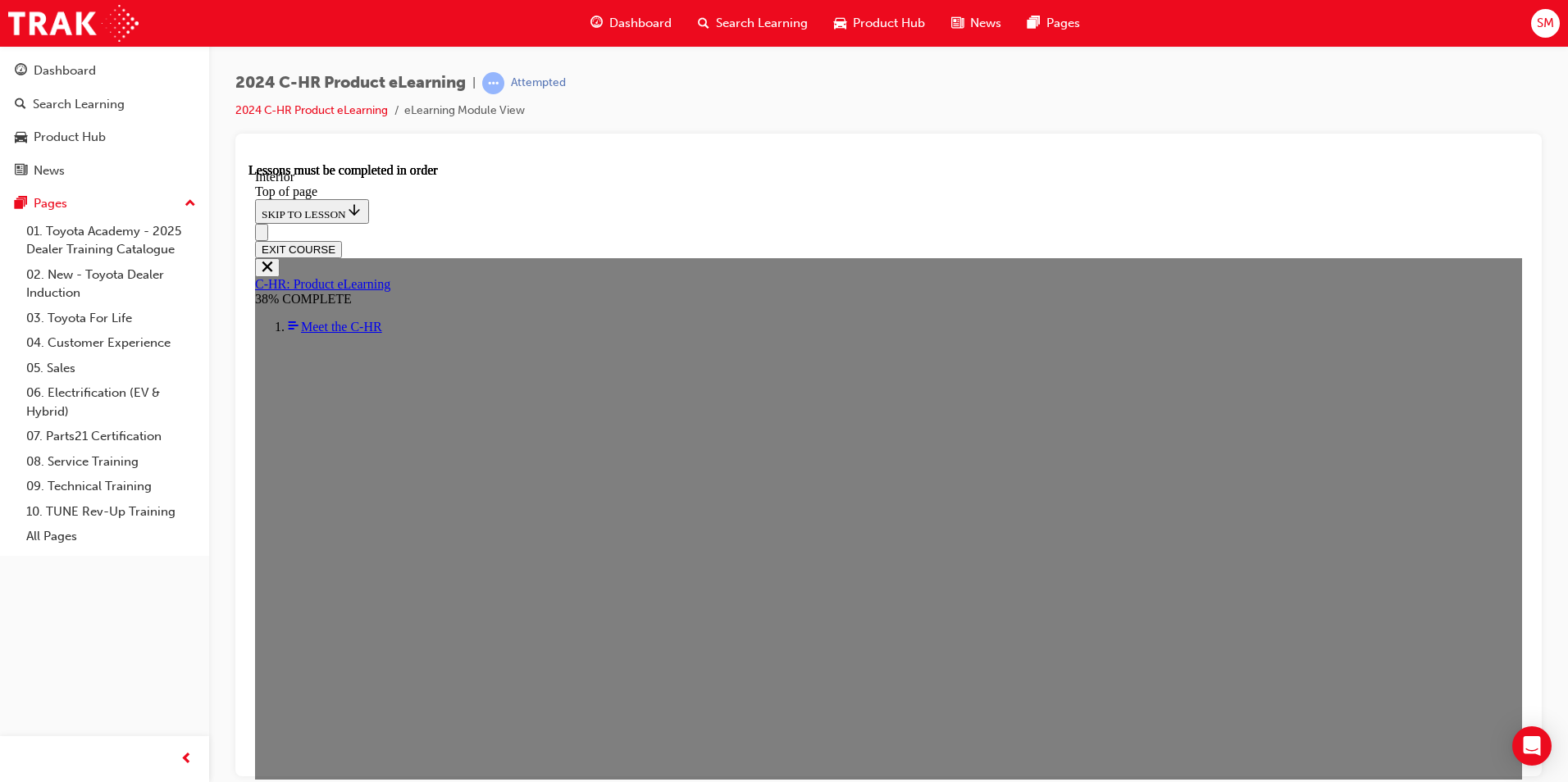
scroll to position [758, 0]
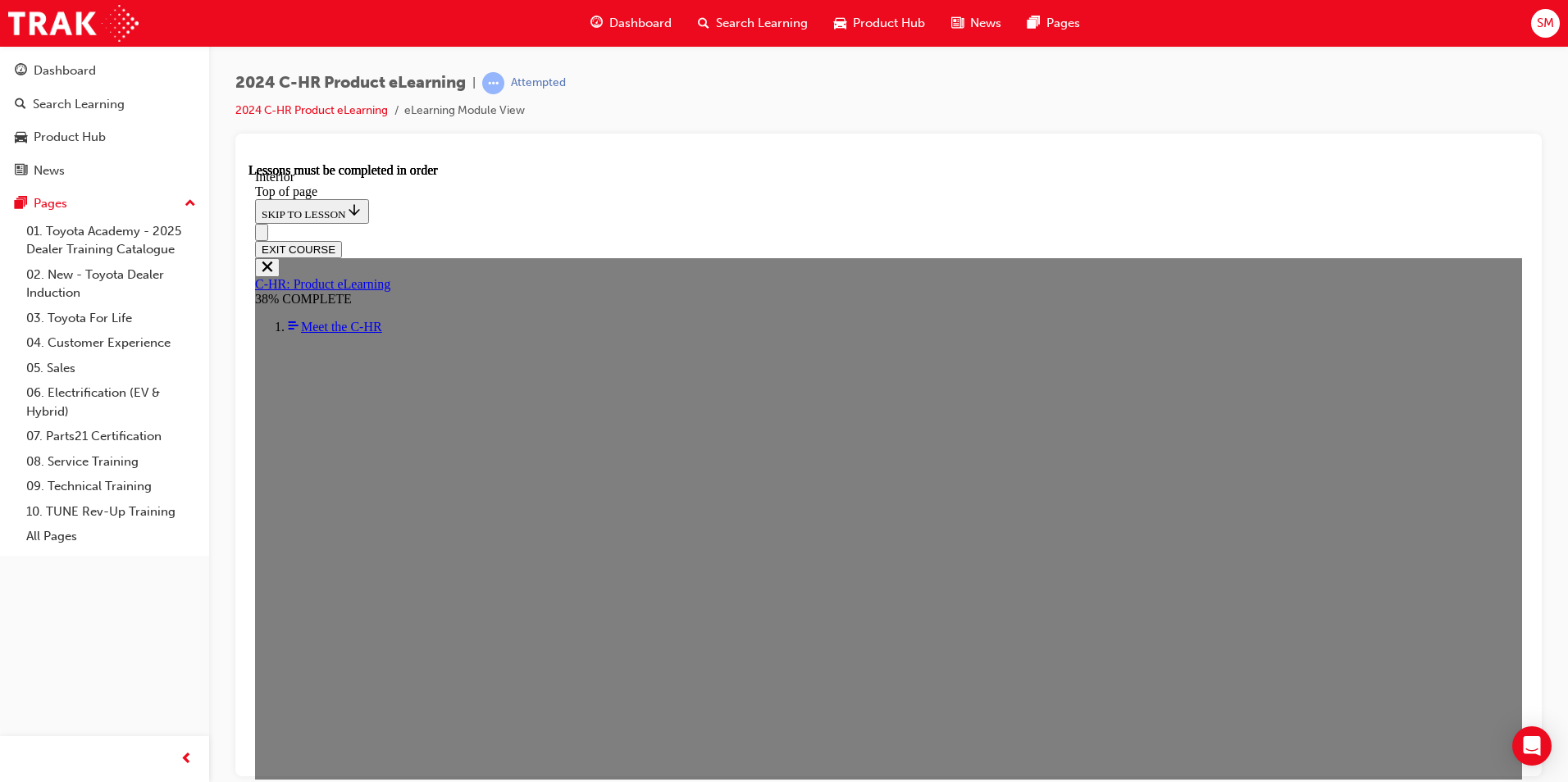
scroll to position [140, 0]
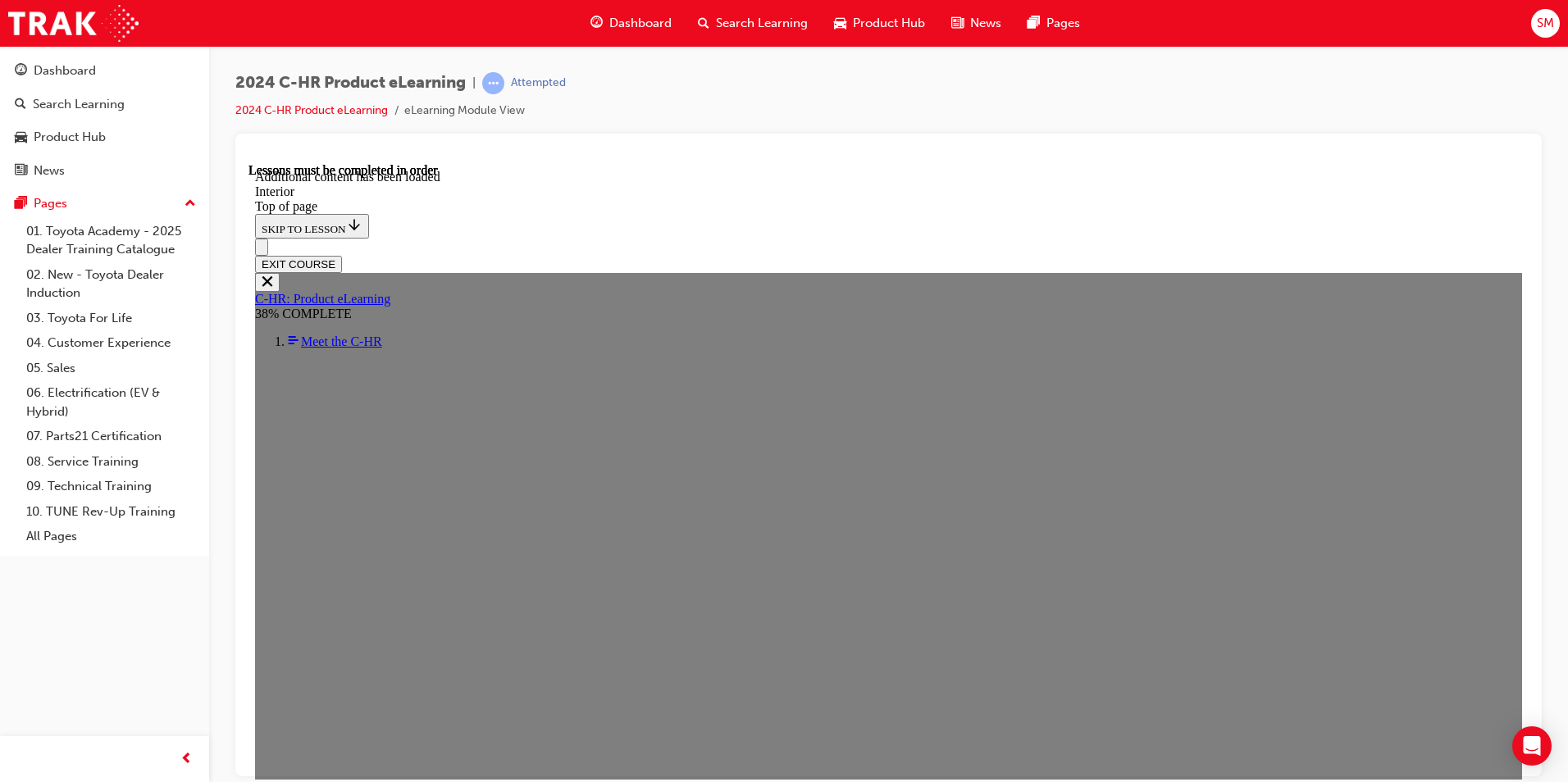
scroll to position [1825, 0]
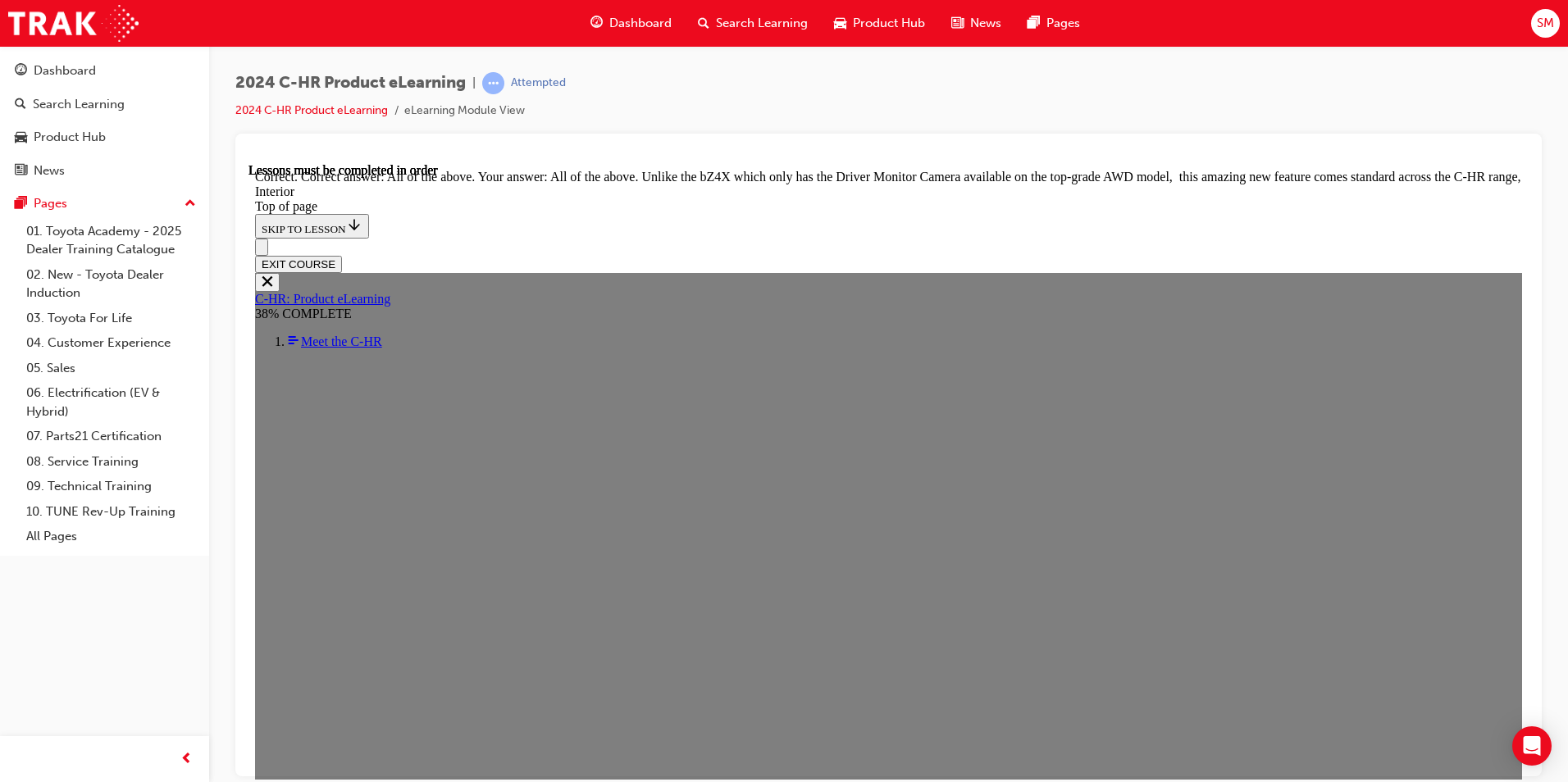
scroll to position [2730, 0]
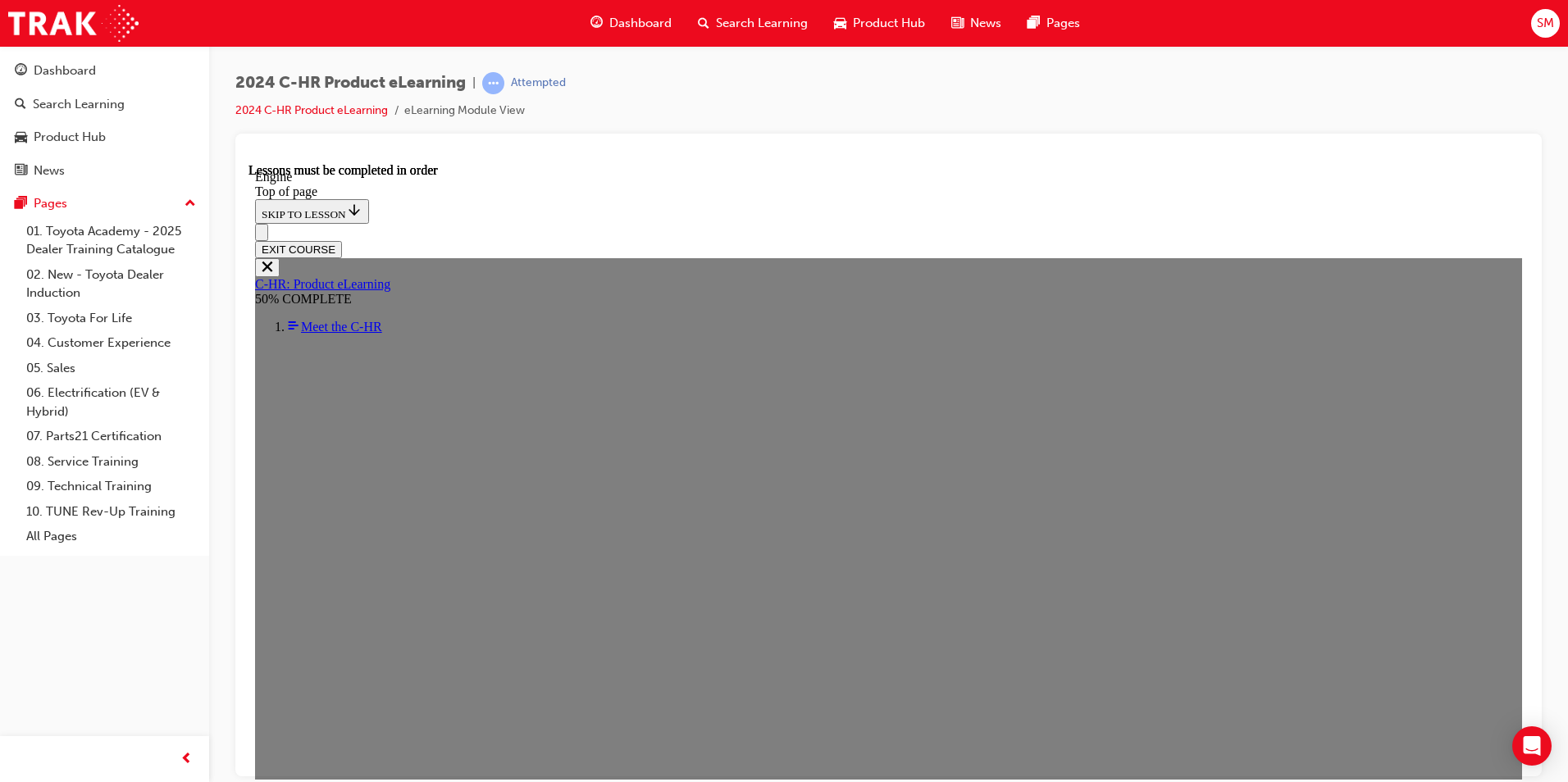
scroll to position [1041, 0]
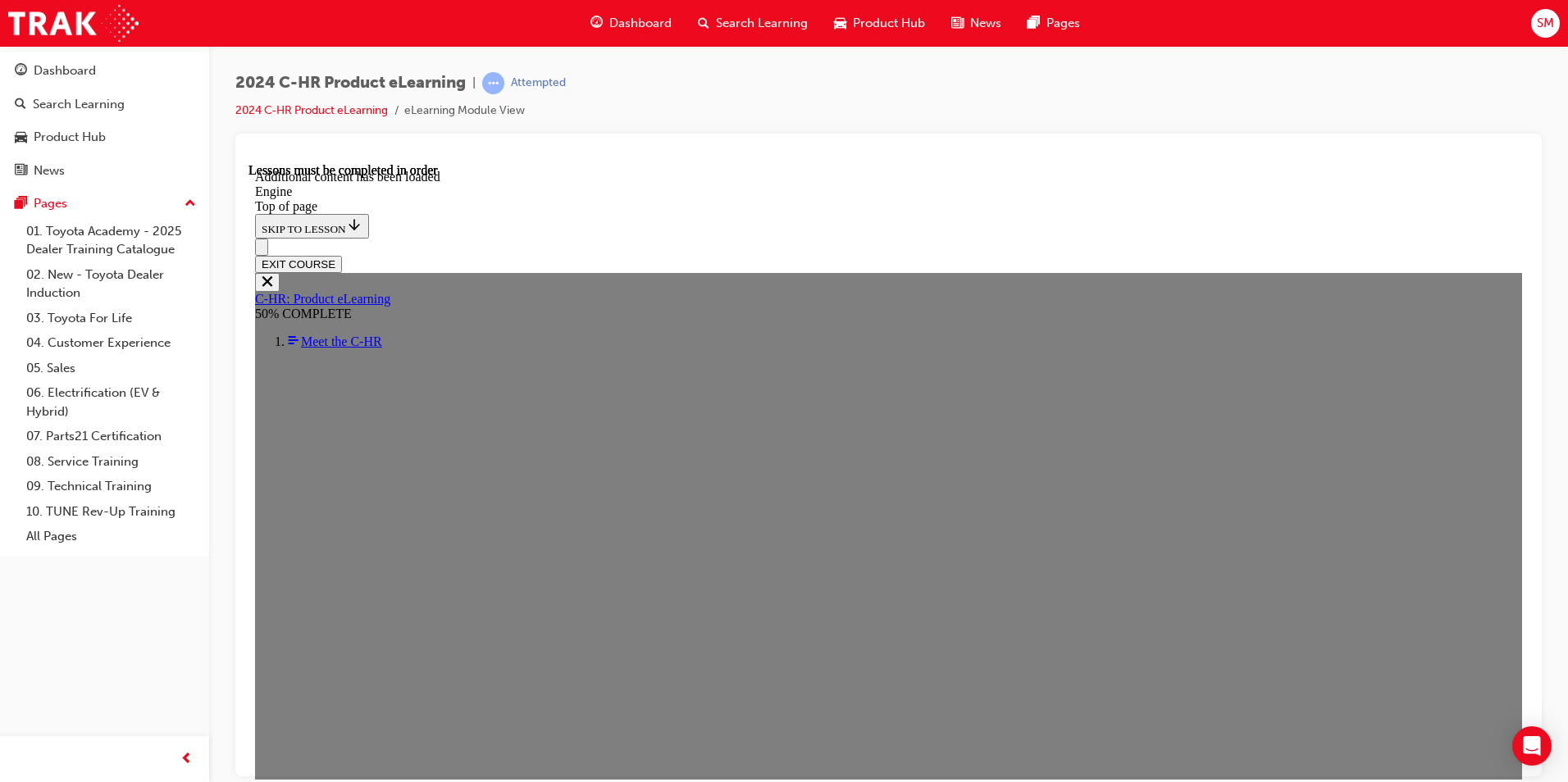
scroll to position [2270, 0]
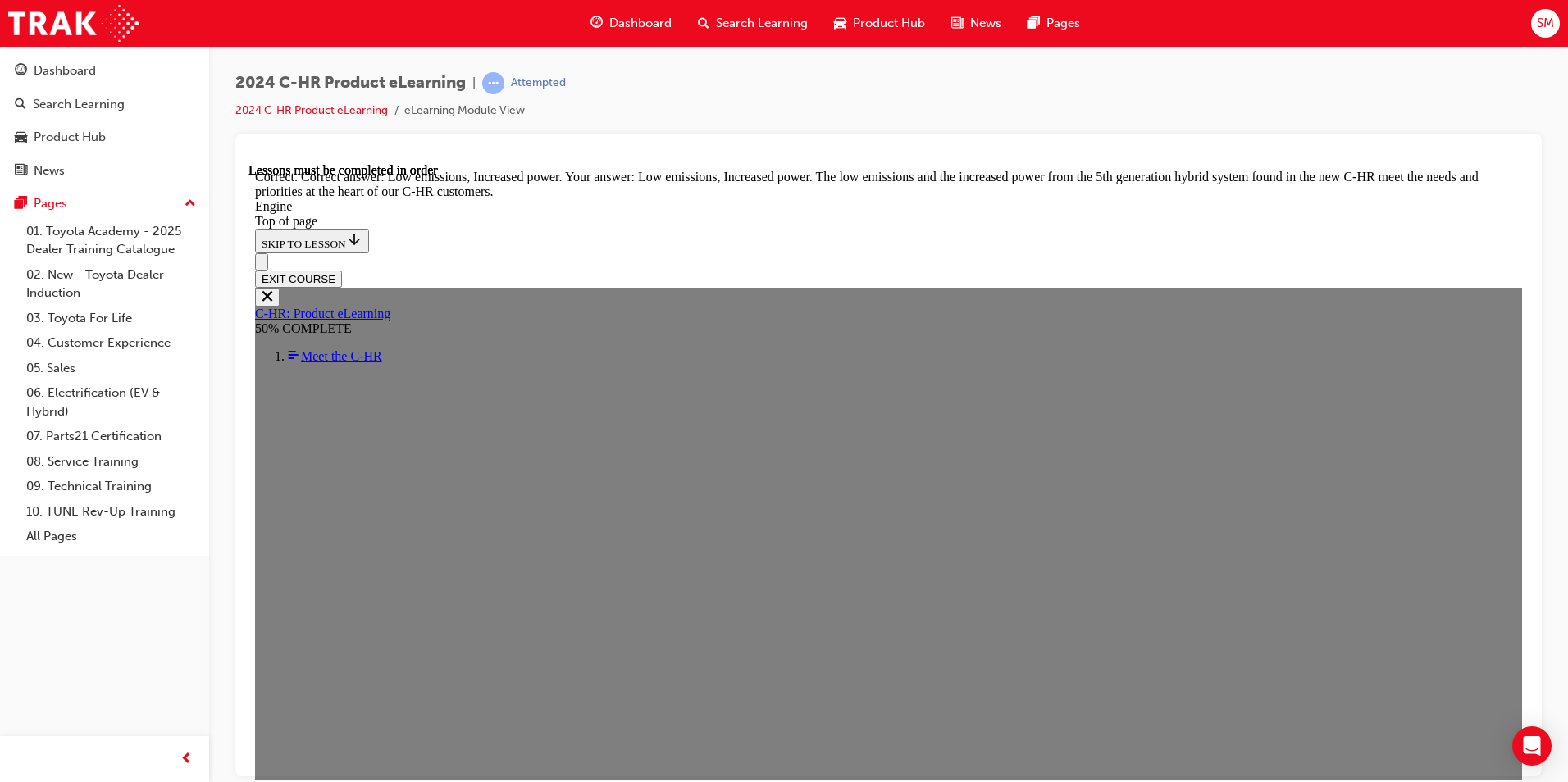
scroll to position [4155, 0]
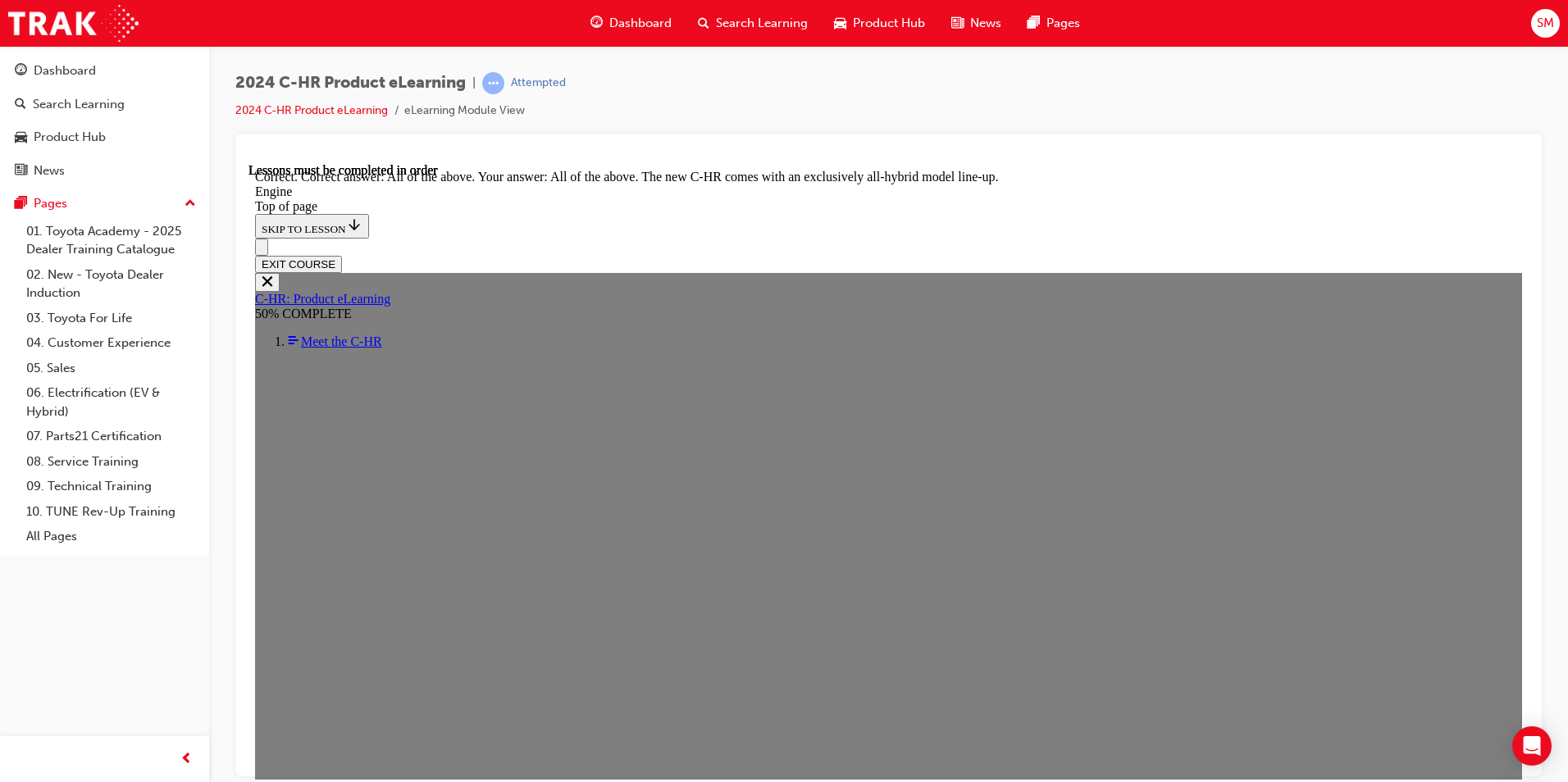
scroll to position [4481, 0]
drag, startPoint x: 861, startPoint y: 635, endPoint x: 861, endPoint y: 644, distance: 9.0
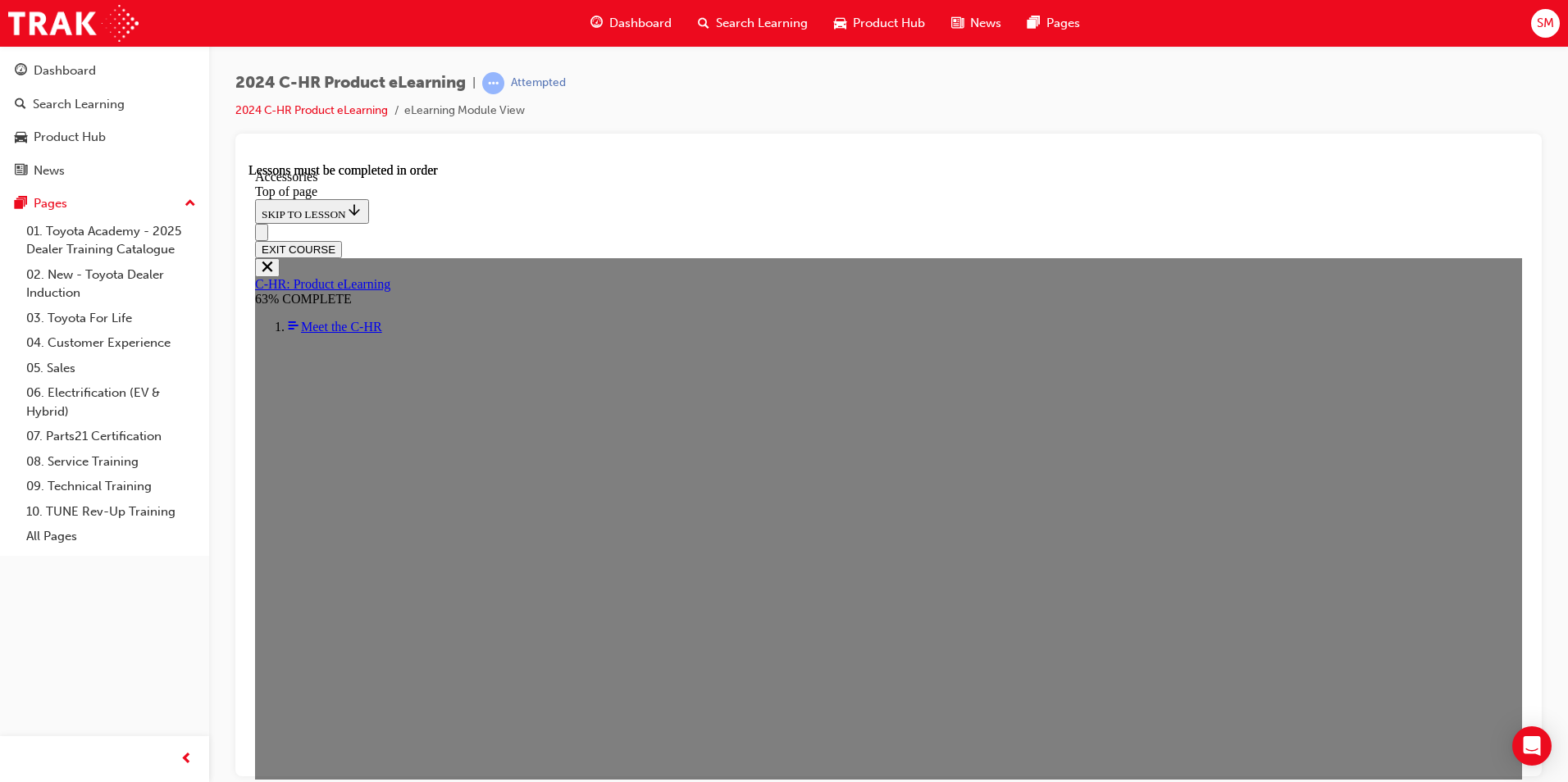
scroll to position [459, 0]
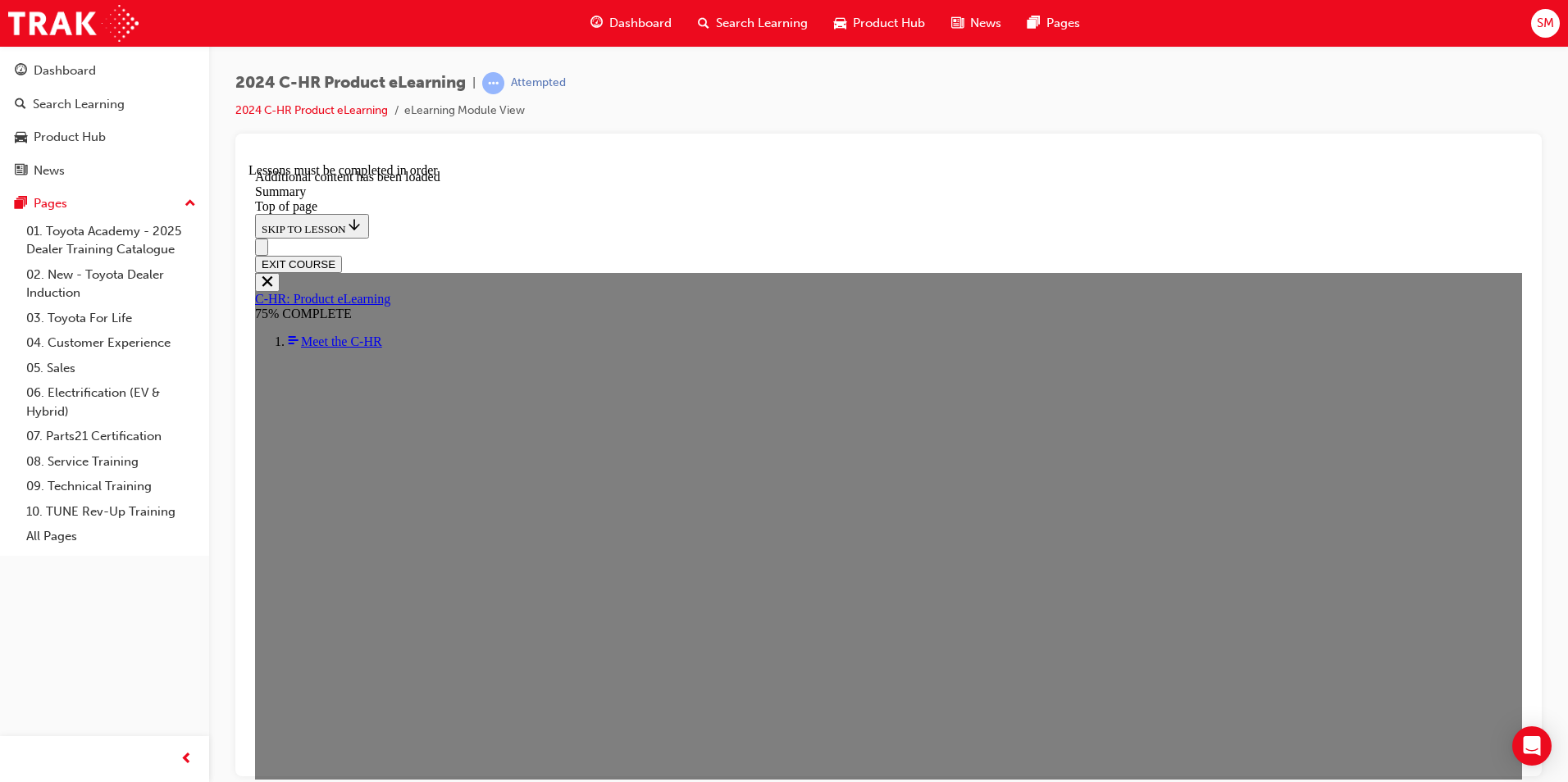
scroll to position [2633, 0]
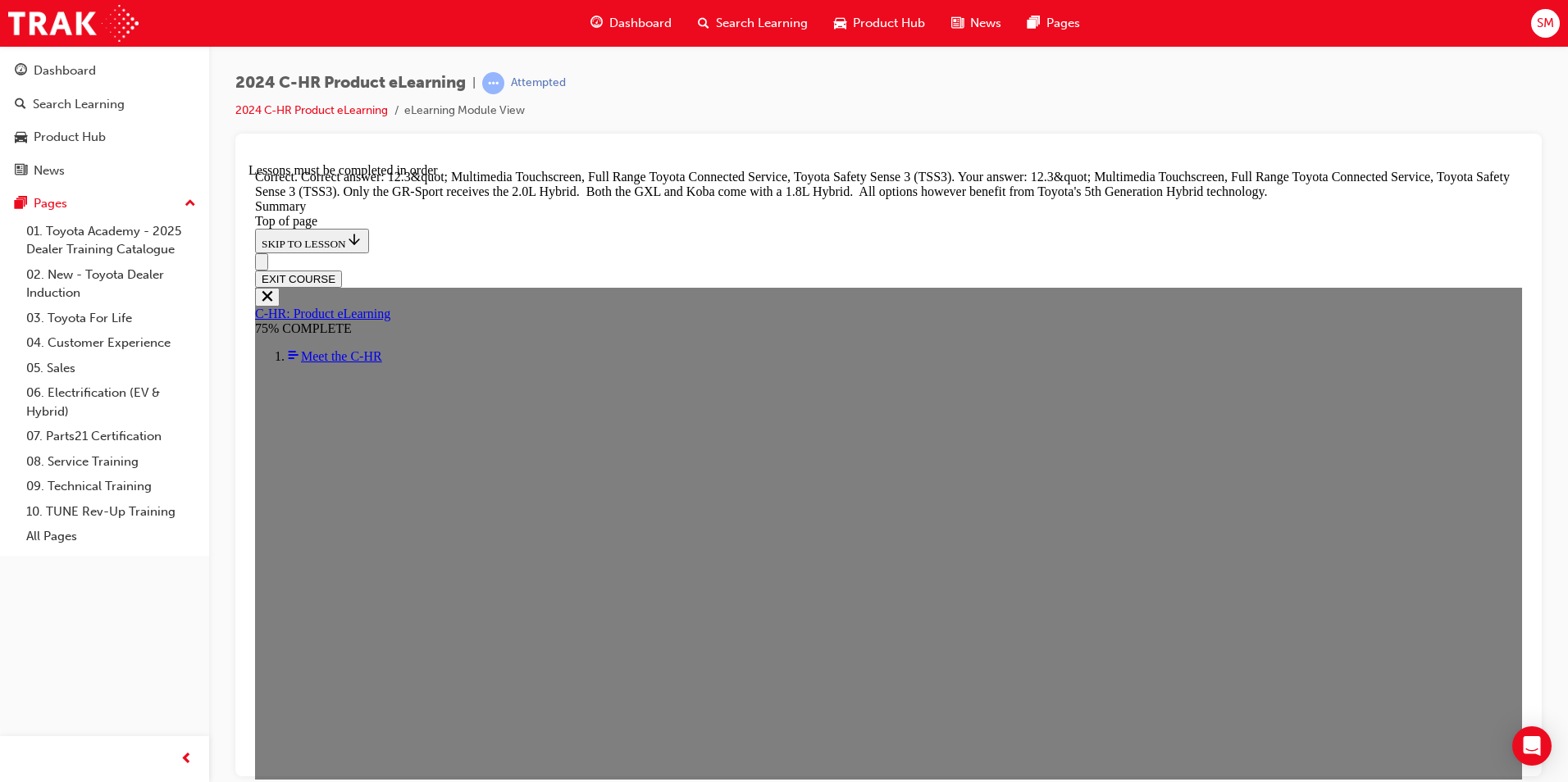
scroll to position [3149, 0]
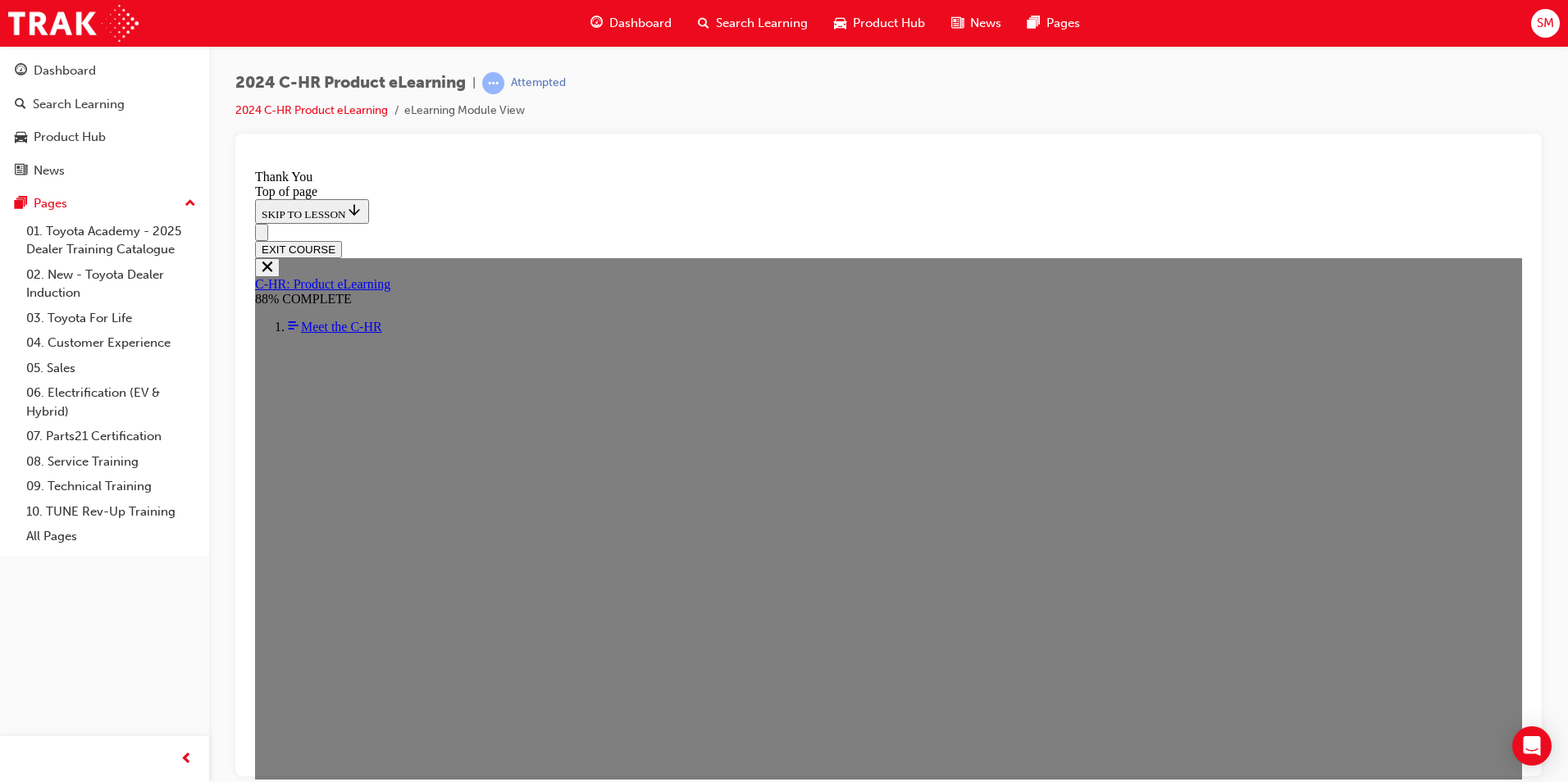
scroll to position [524, 0]
click at [342, 240] on button "EXIT COURSE" at bounding box center [298, 249] width 87 height 17
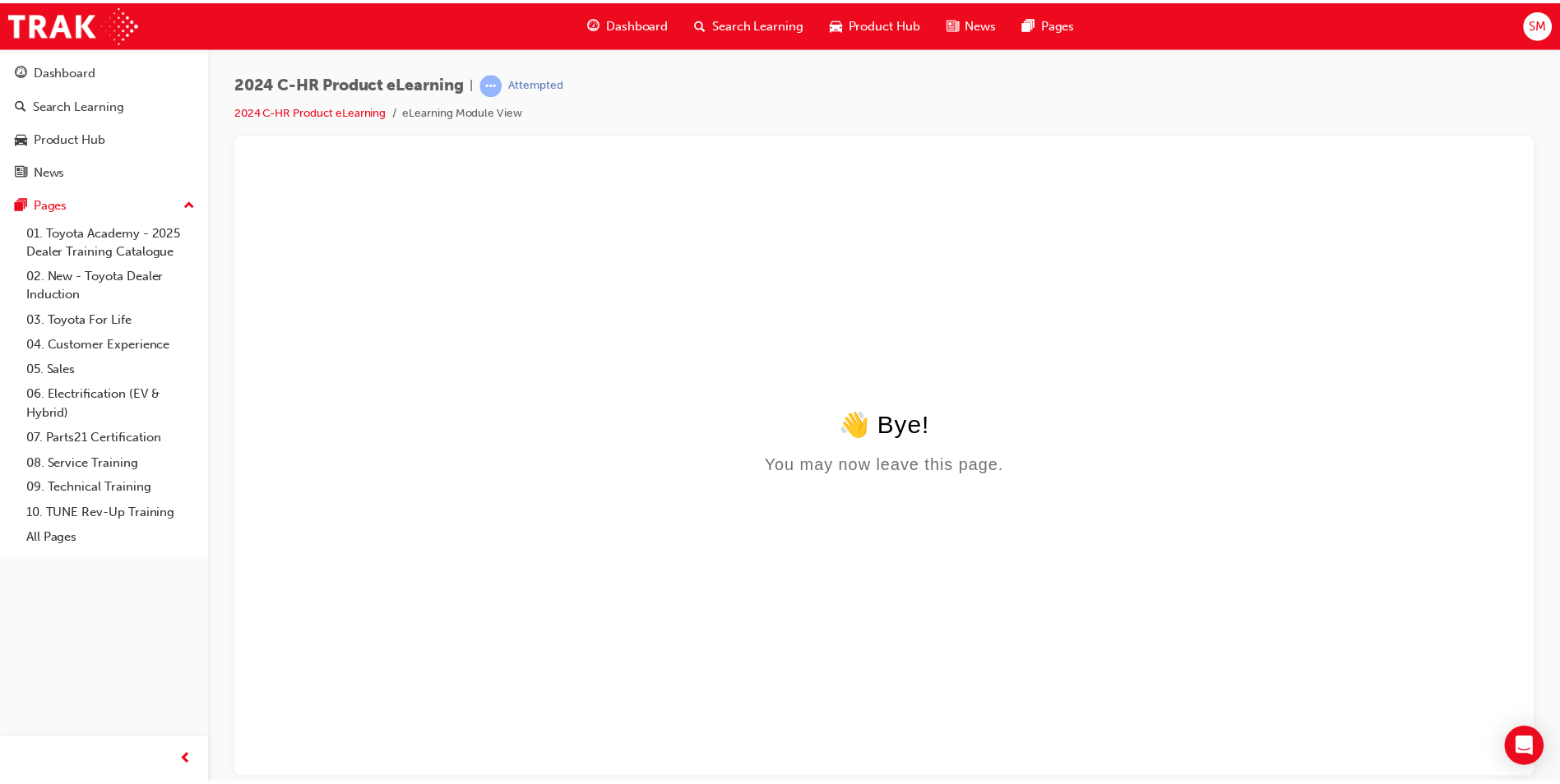
scroll to position [0, 0]
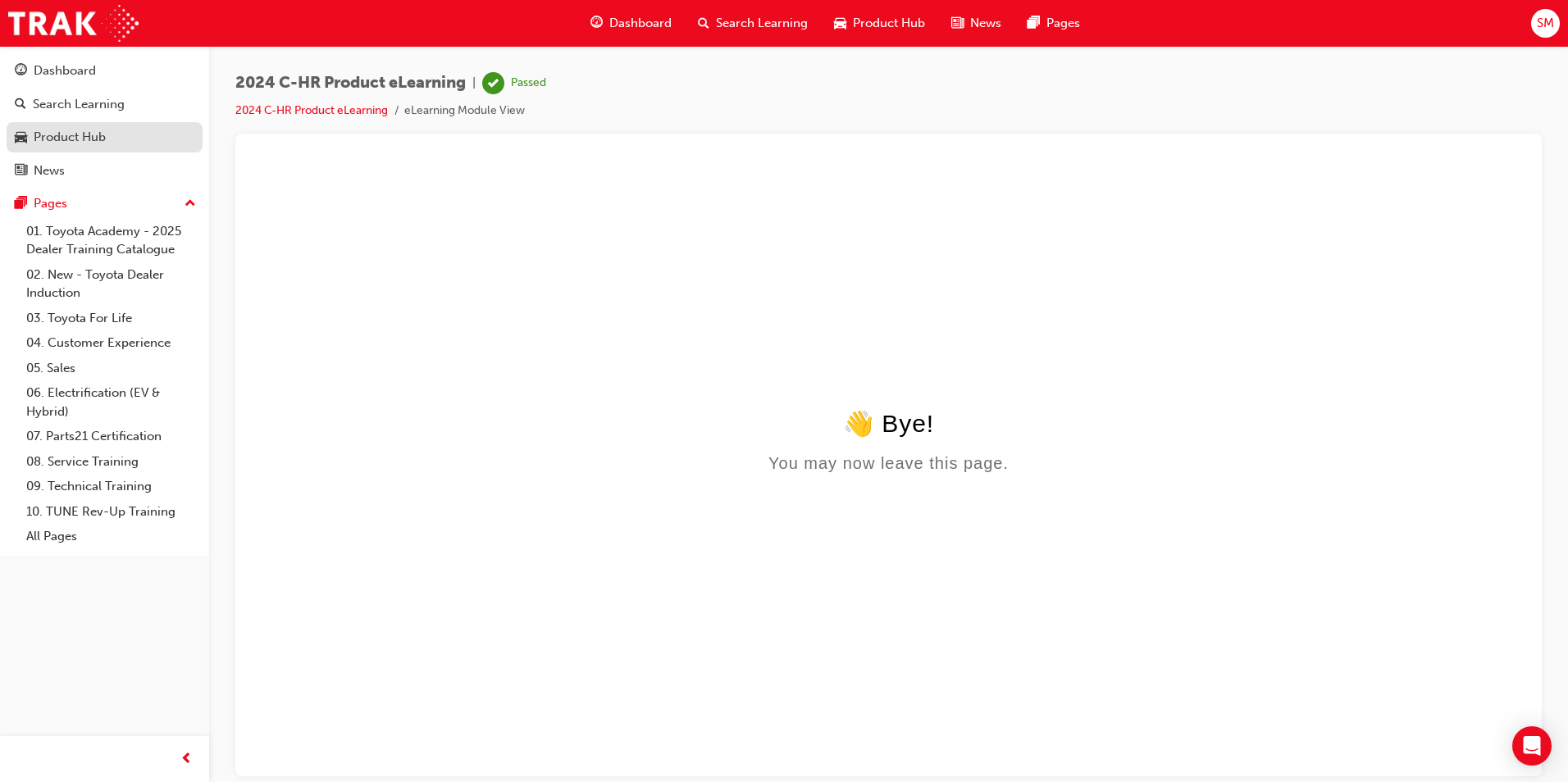
click at [51, 133] on div "Product Hub" at bounding box center [70, 137] width 72 height 19
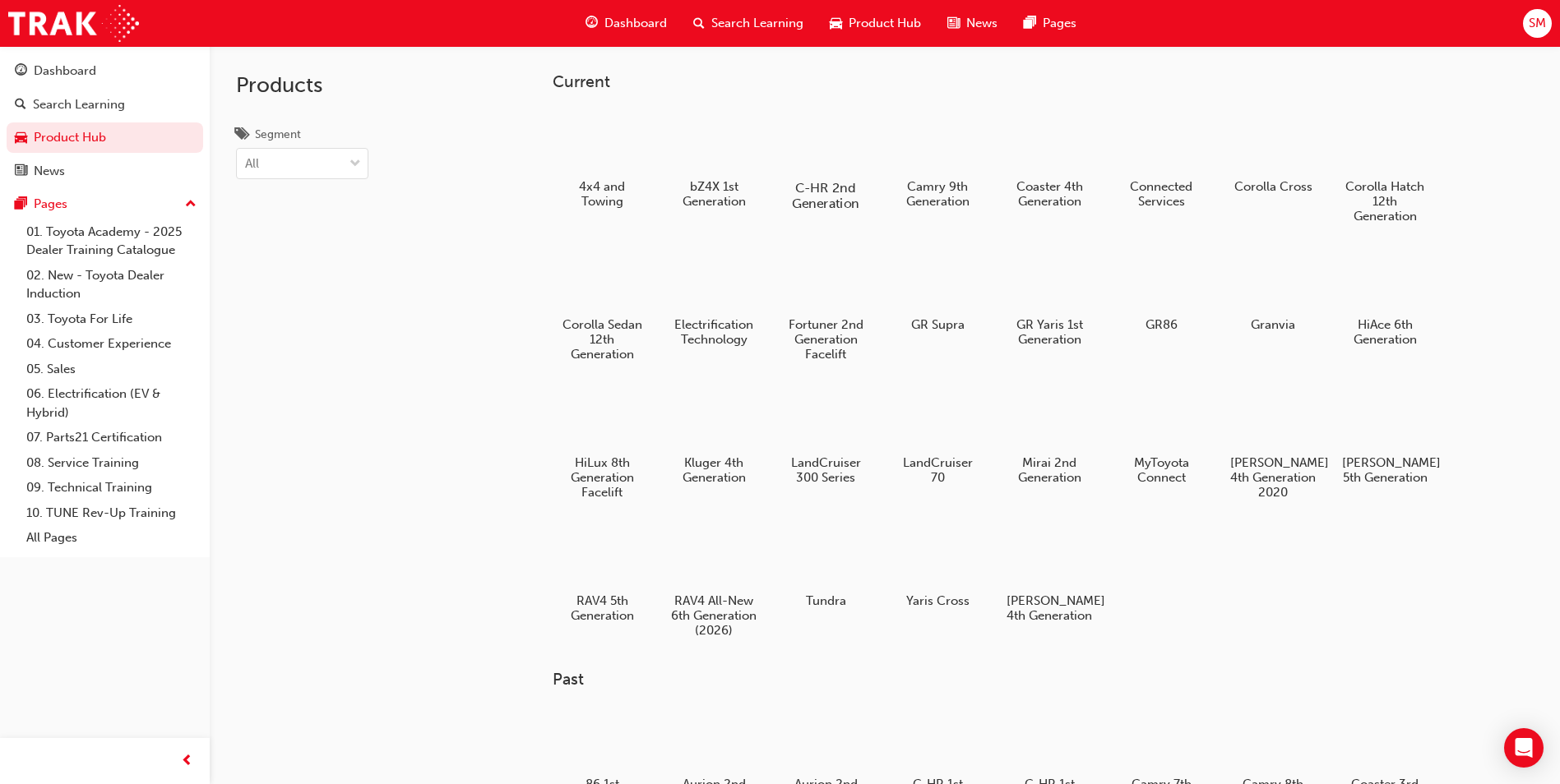
click at [829, 177] on div "C-HR 2nd Generation" at bounding box center [826, 159] width 105 height 117
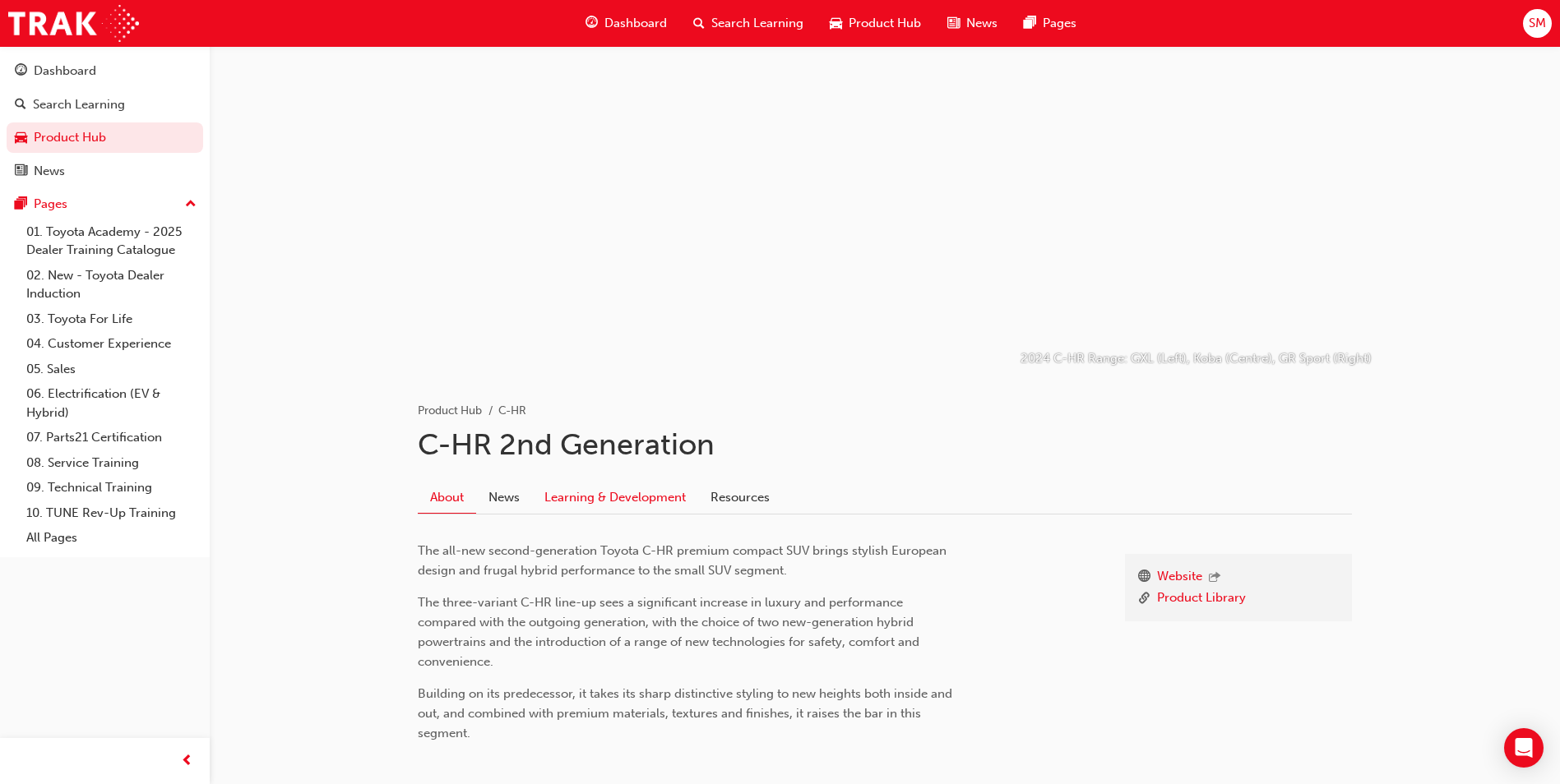
click at [662, 493] on link "Learning & Development" at bounding box center [615, 498] width 167 height 31
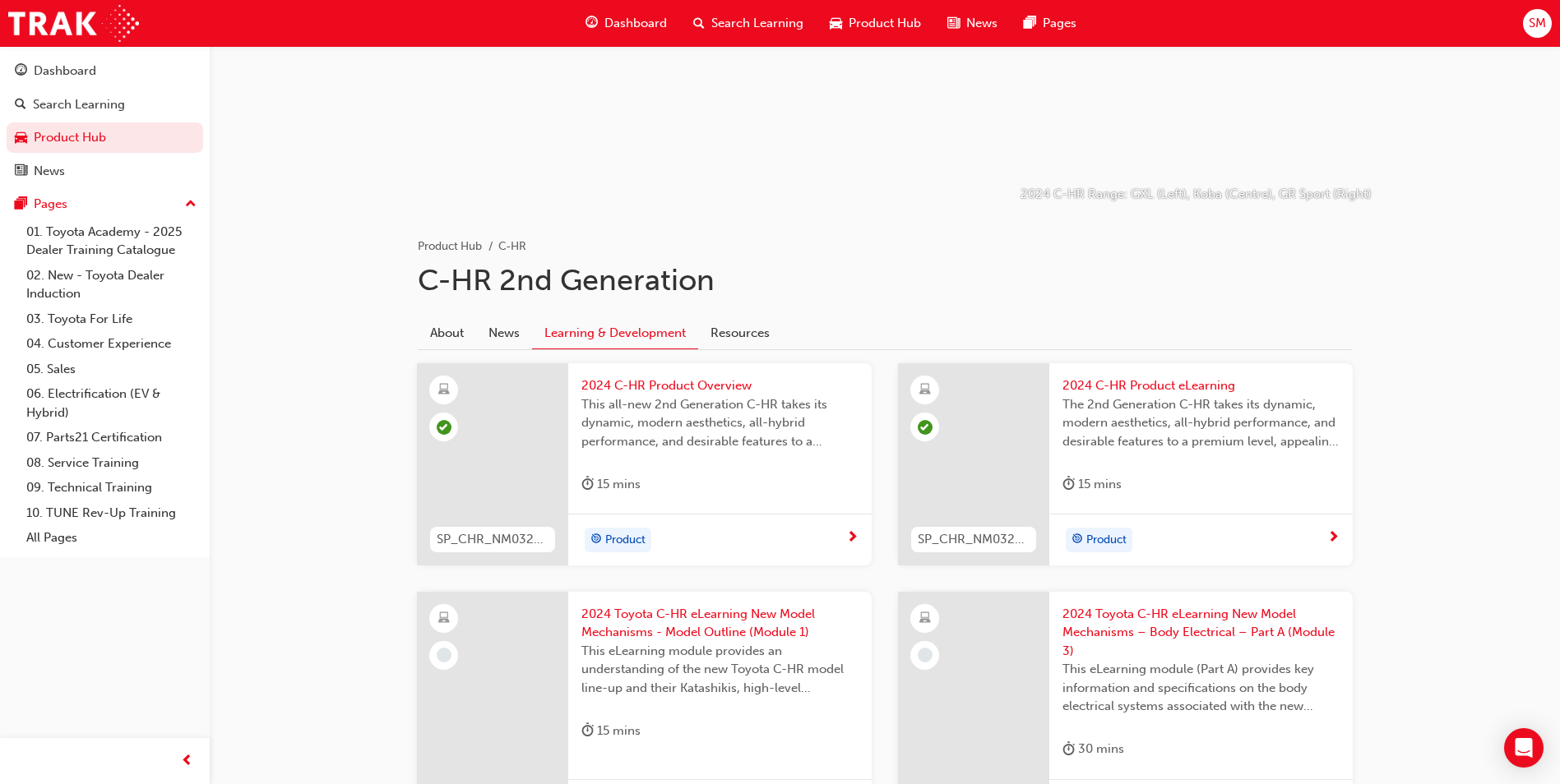
scroll to position [247, 0]
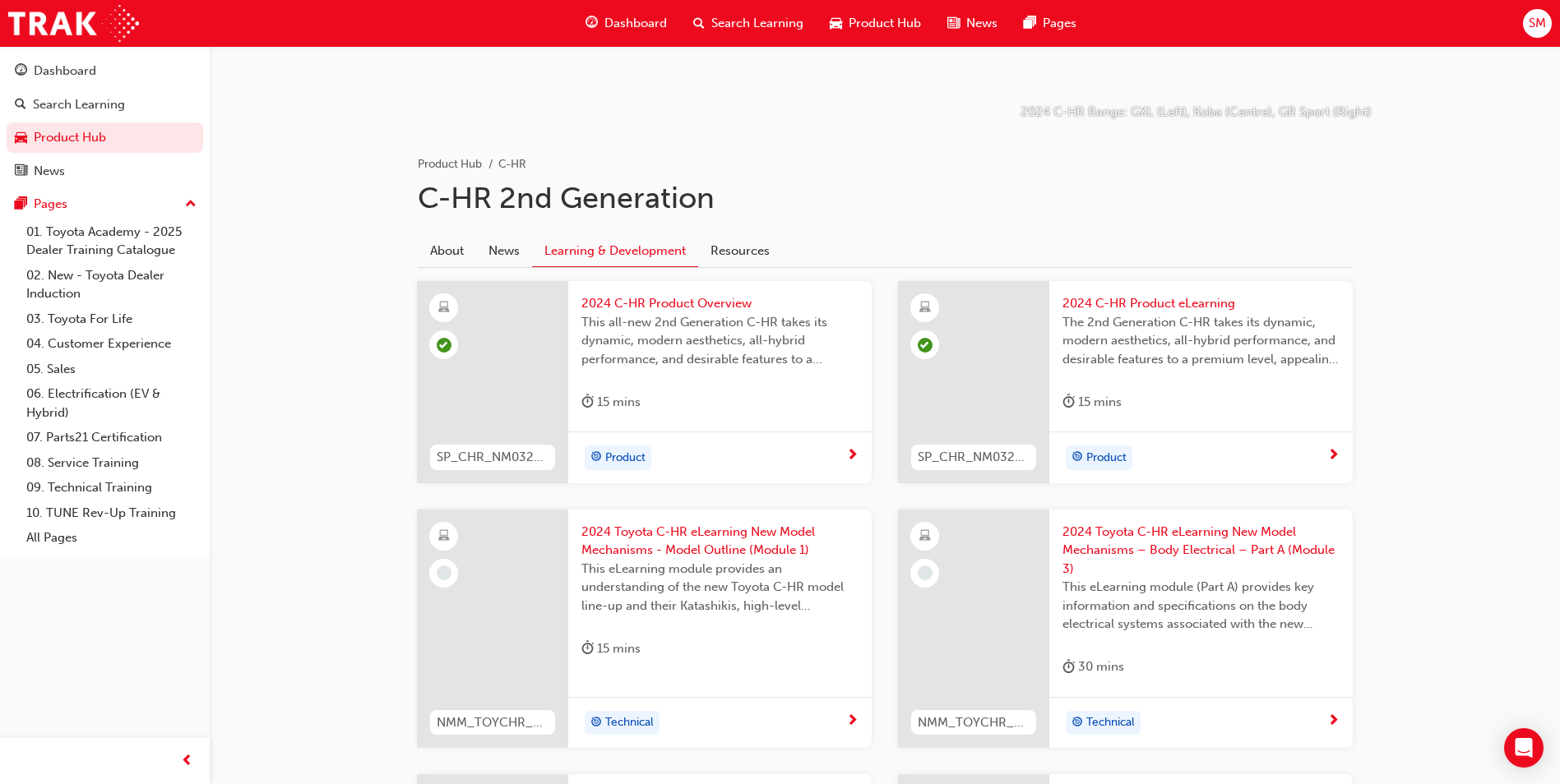
click at [674, 641] on div "15 mins" at bounding box center [719, 652] width 277 height 27
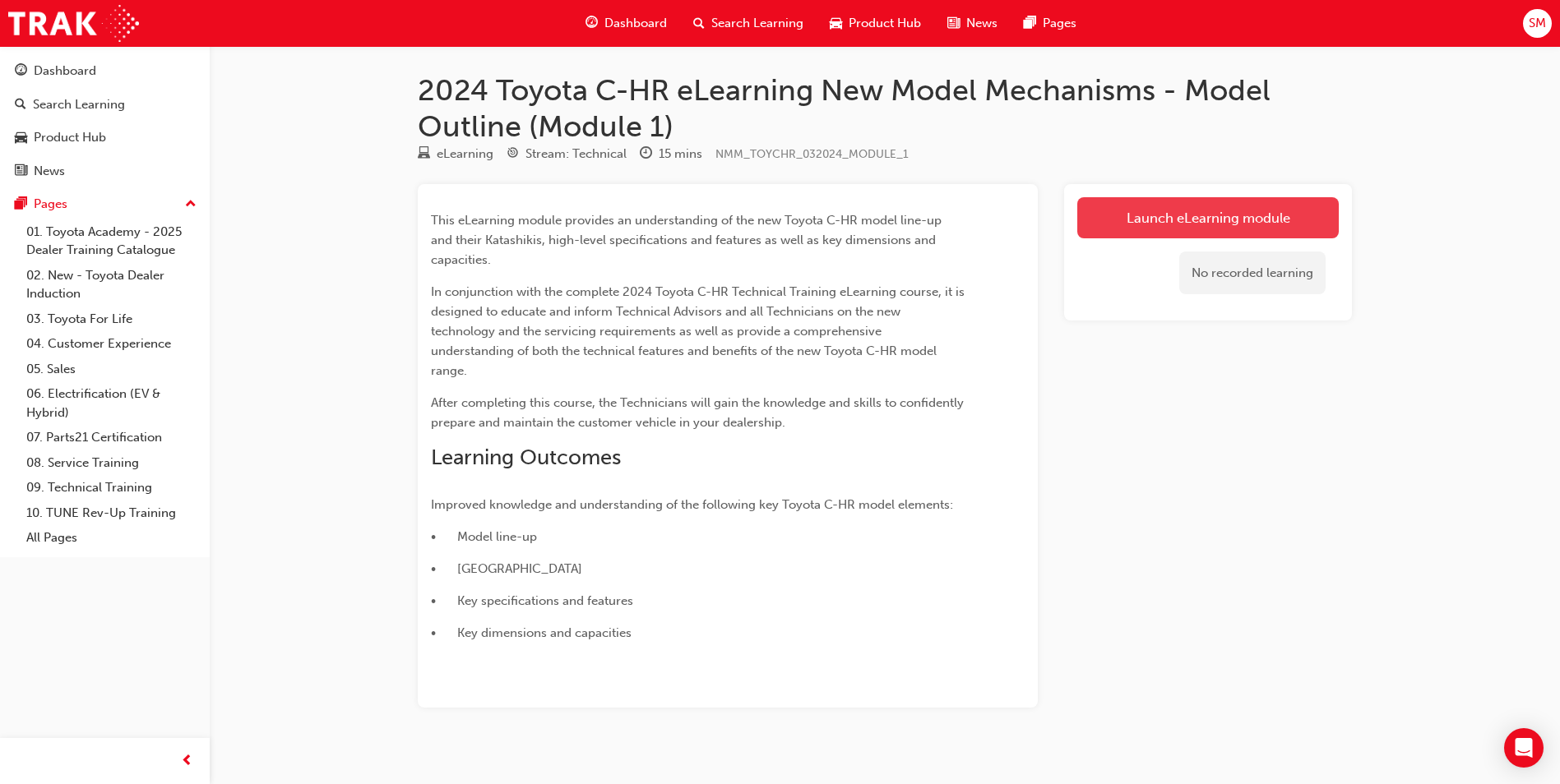
click at [1196, 219] on link "Launch eLearning module" at bounding box center [1208, 218] width 261 height 41
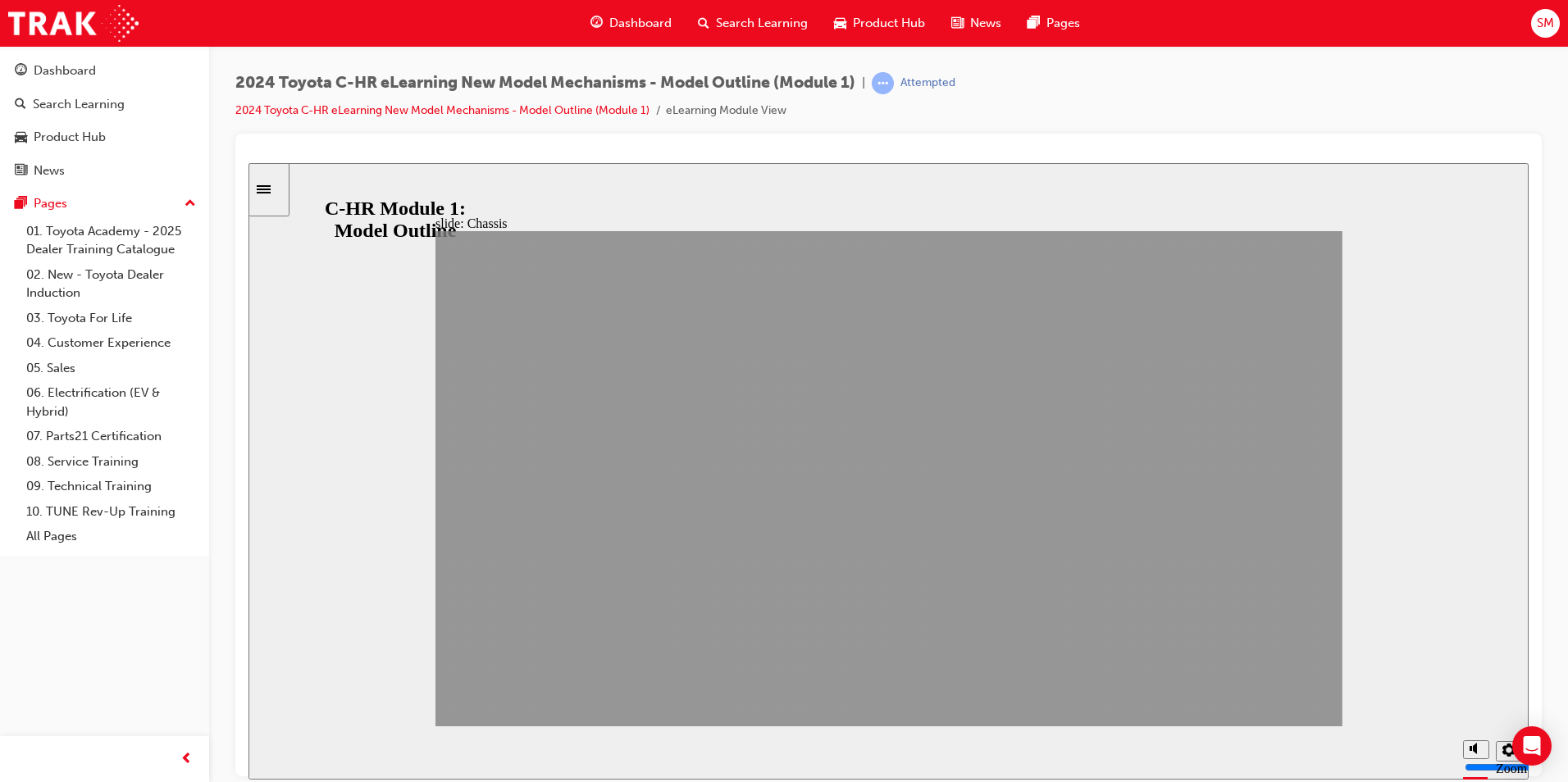
drag, startPoint x: 1218, startPoint y: 699, endPoint x: 1277, endPoint y: 700, distance: 59.0
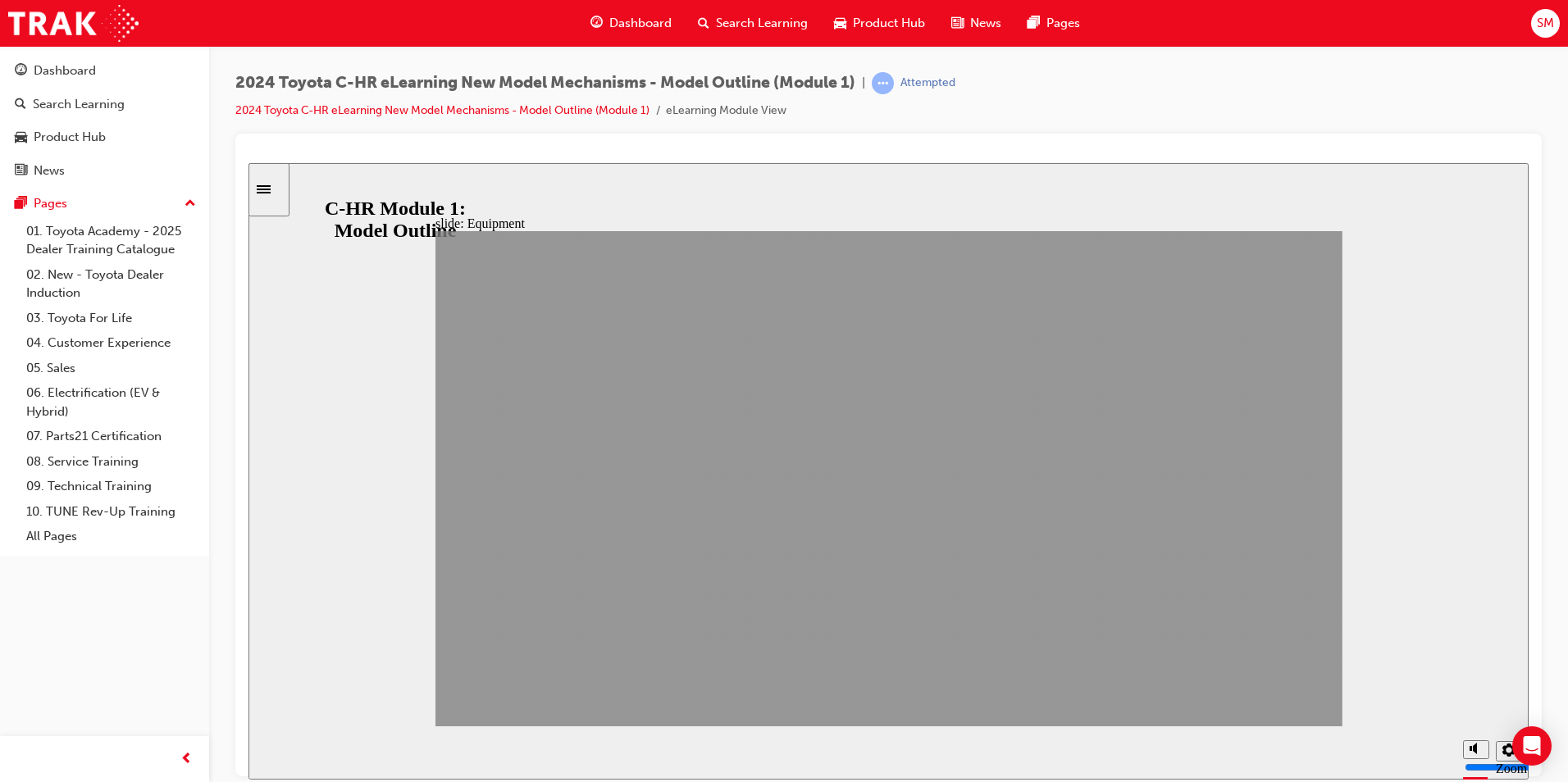
drag, startPoint x: 1220, startPoint y: 692, endPoint x: 1319, endPoint y: 696, distance: 99.1
drag, startPoint x: 1334, startPoint y: 698, endPoint x: 1307, endPoint y: 699, distance: 27.0
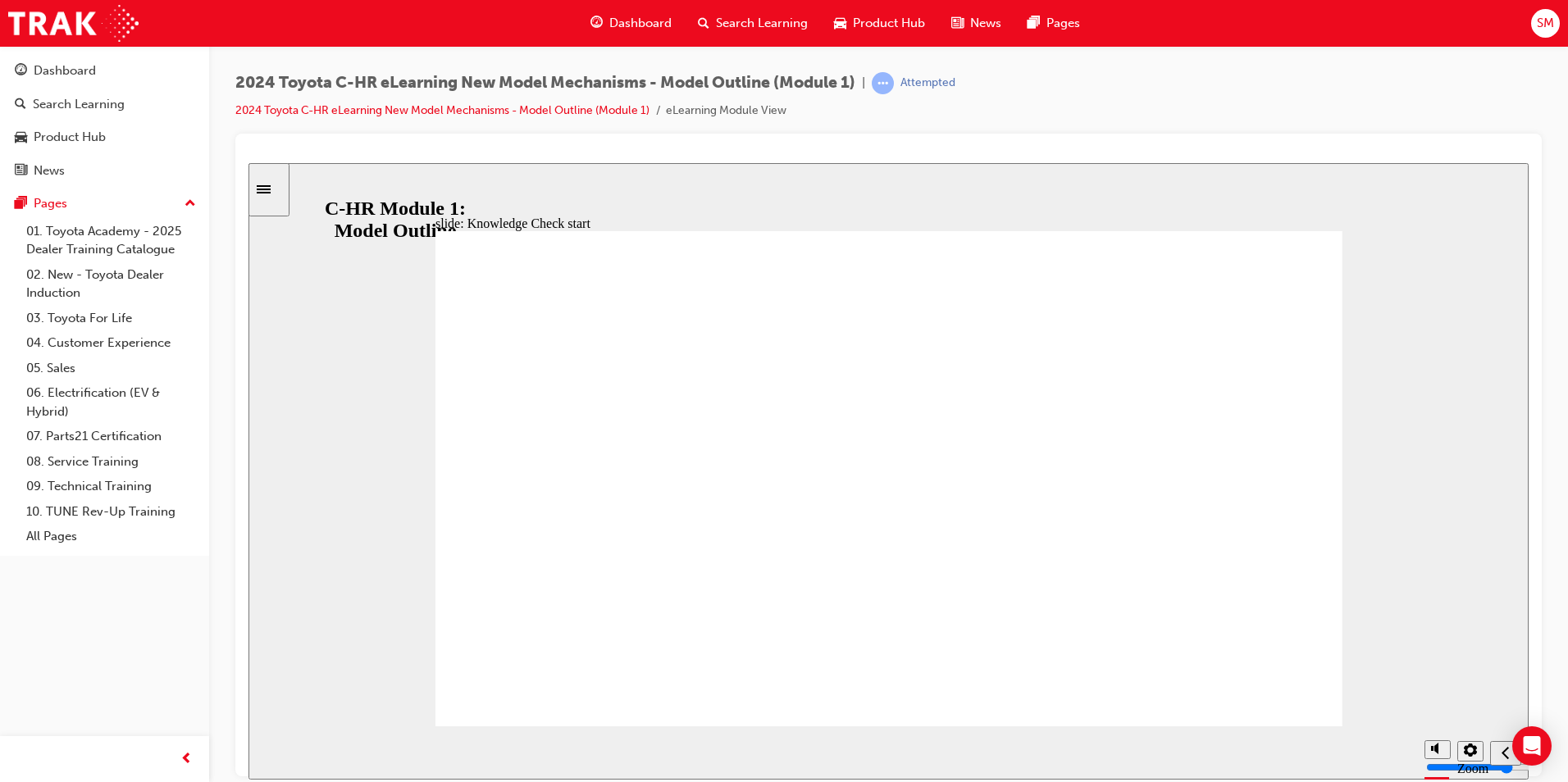
radio input "true"
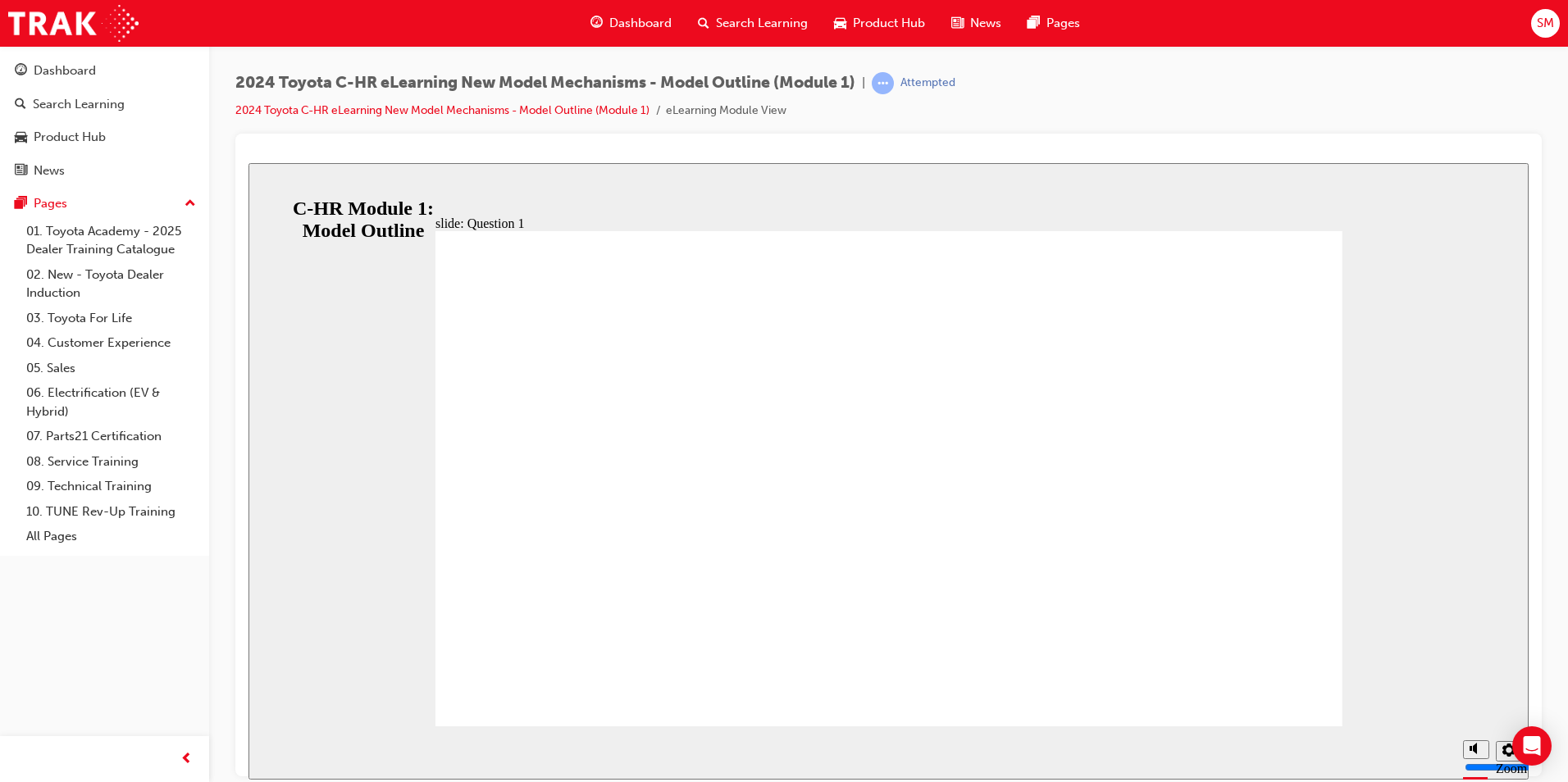
radio input "true"
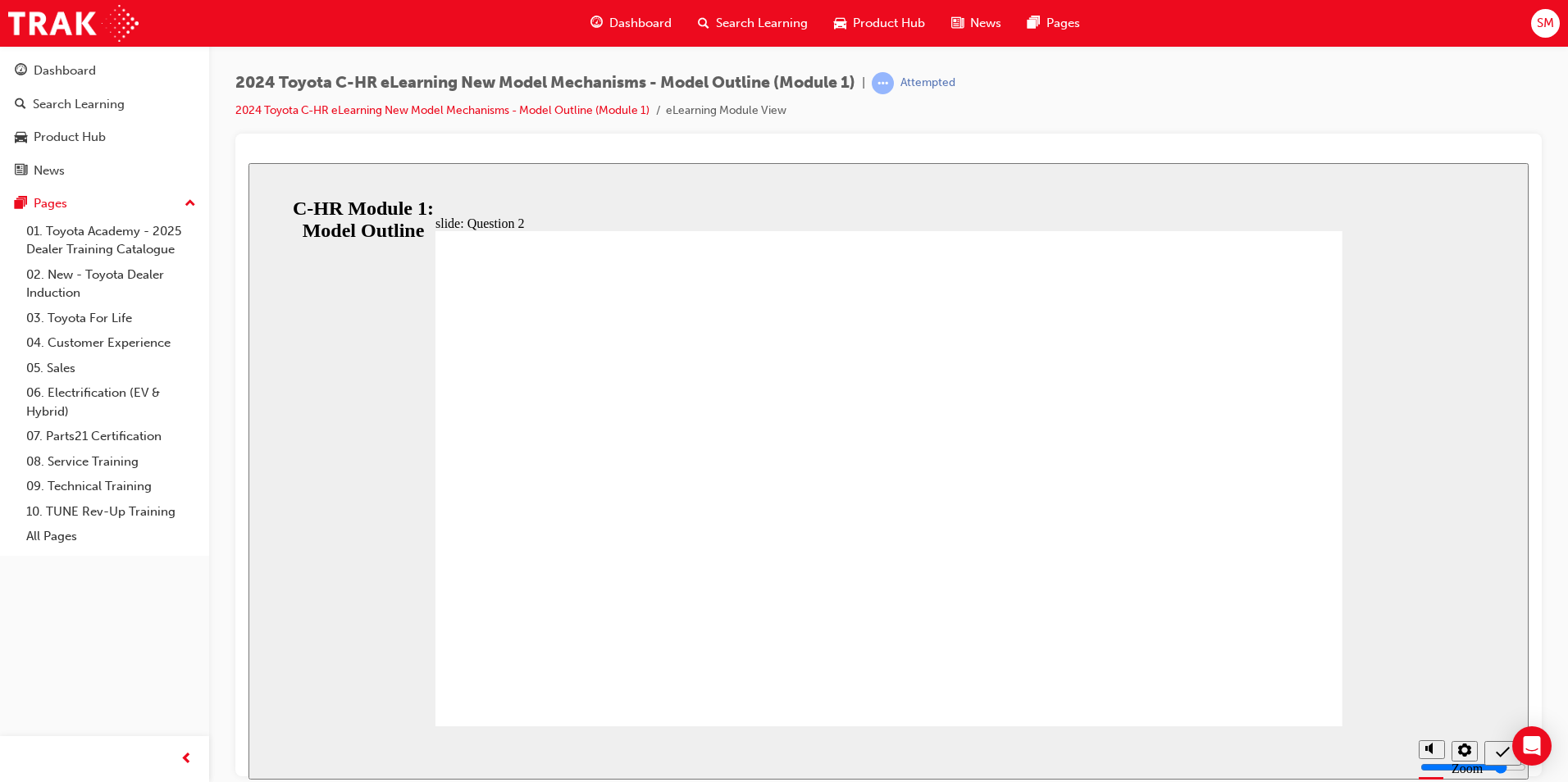
radio input "false"
radio input "true"
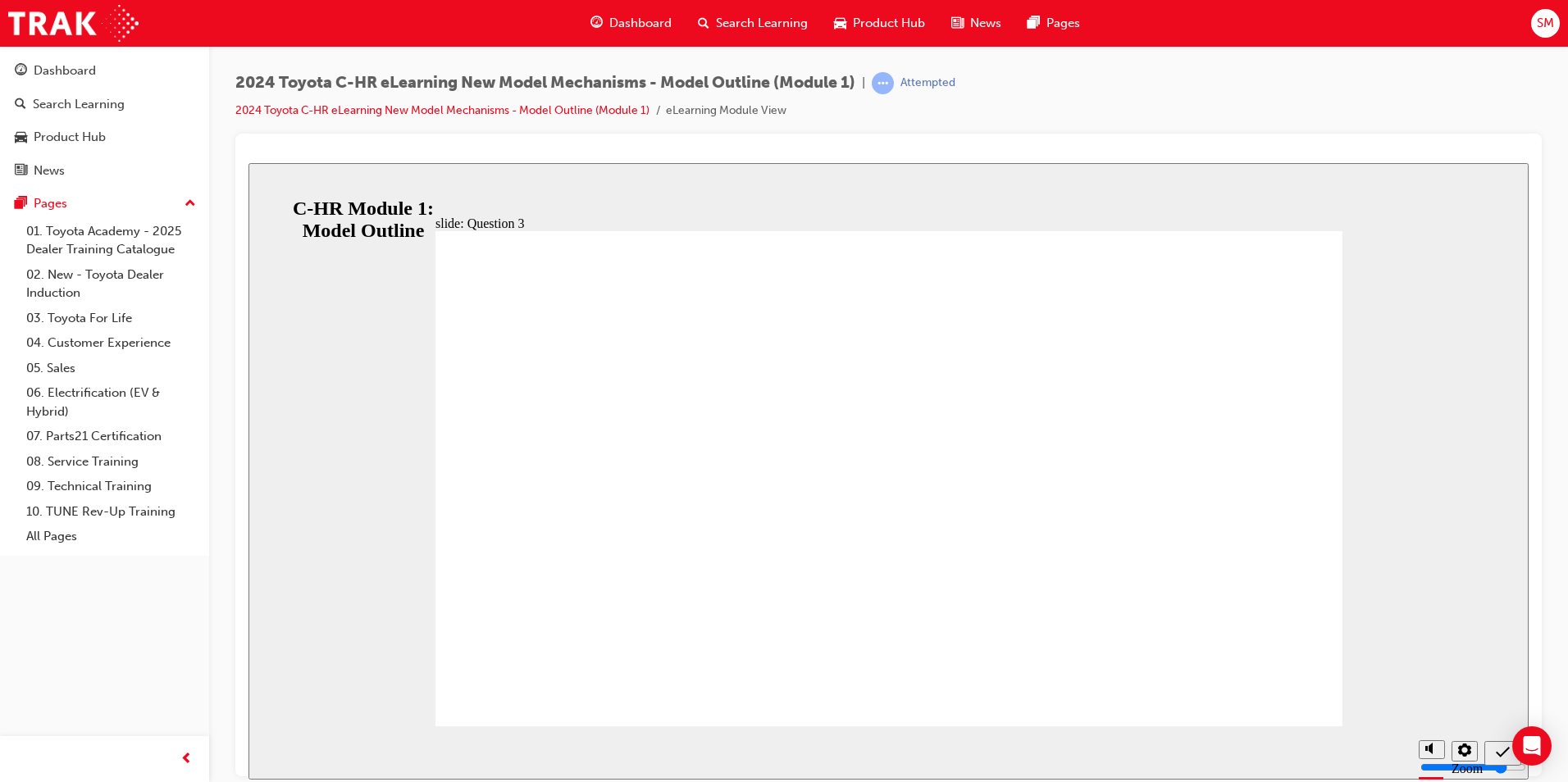
radio input "true"
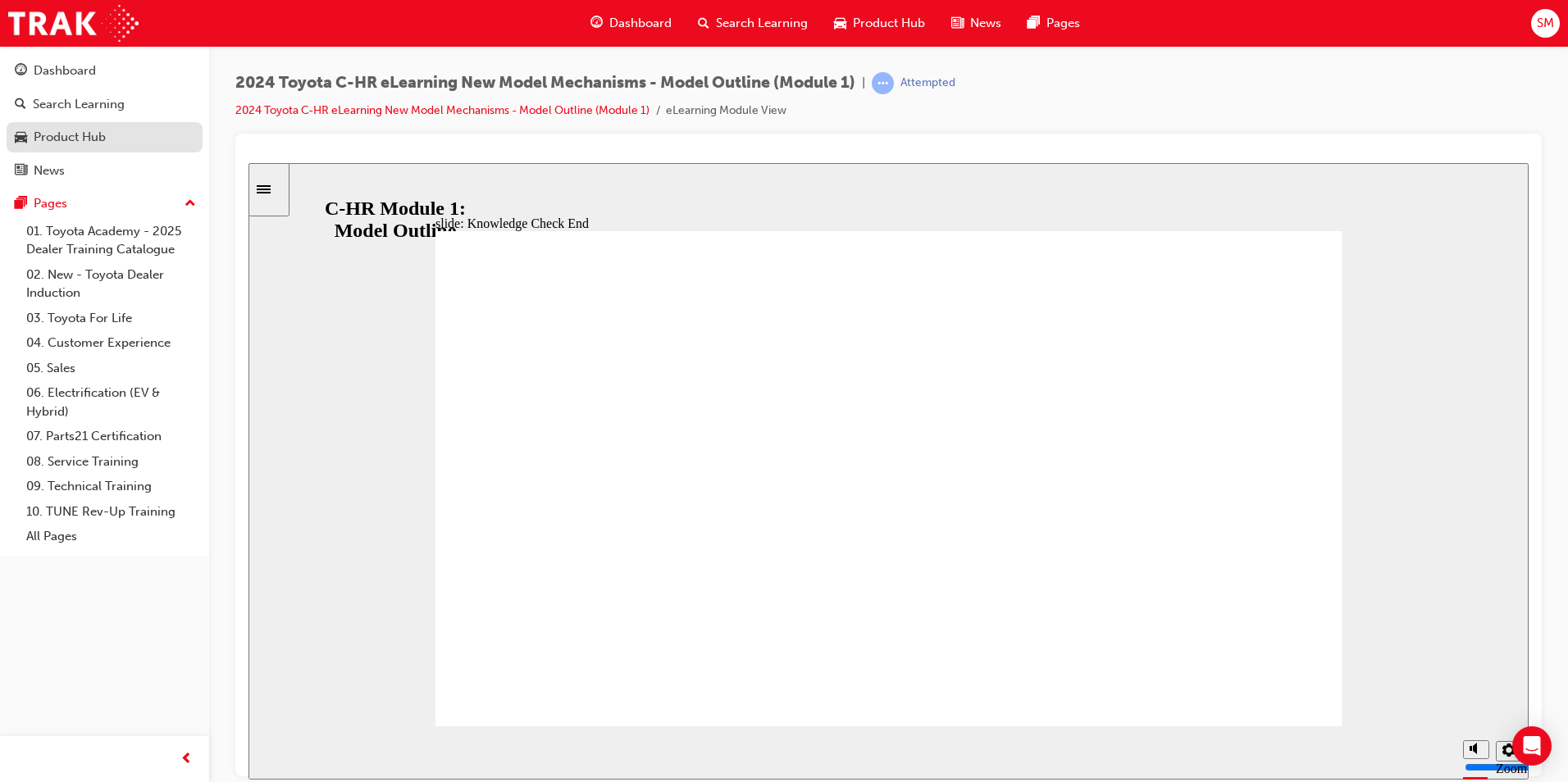
click at [90, 138] on div "Product Hub" at bounding box center [70, 137] width 72 height 19
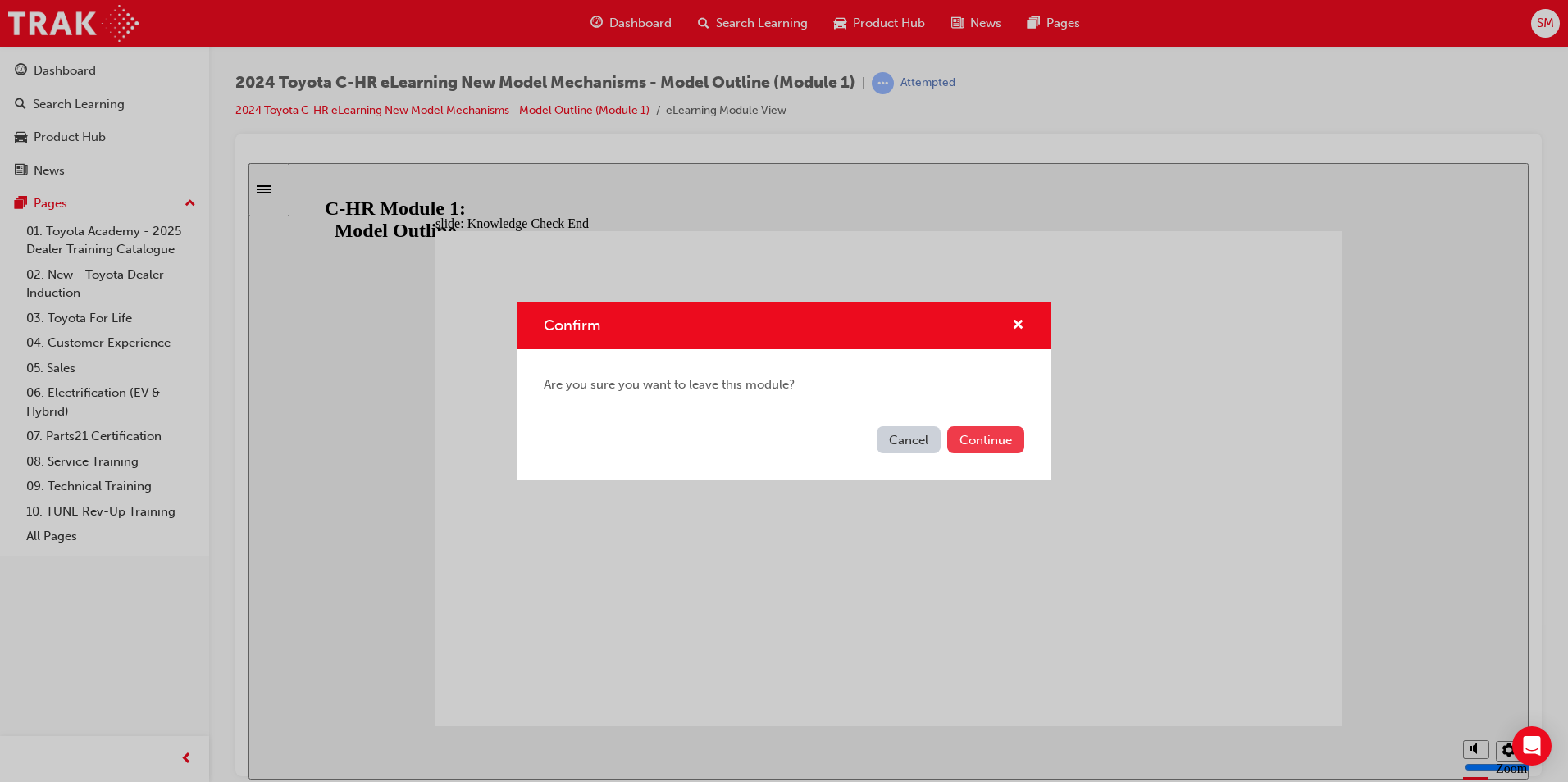
click at [978, 432] on button "Continue" at bounding box center [986, 440] width 77 height 27
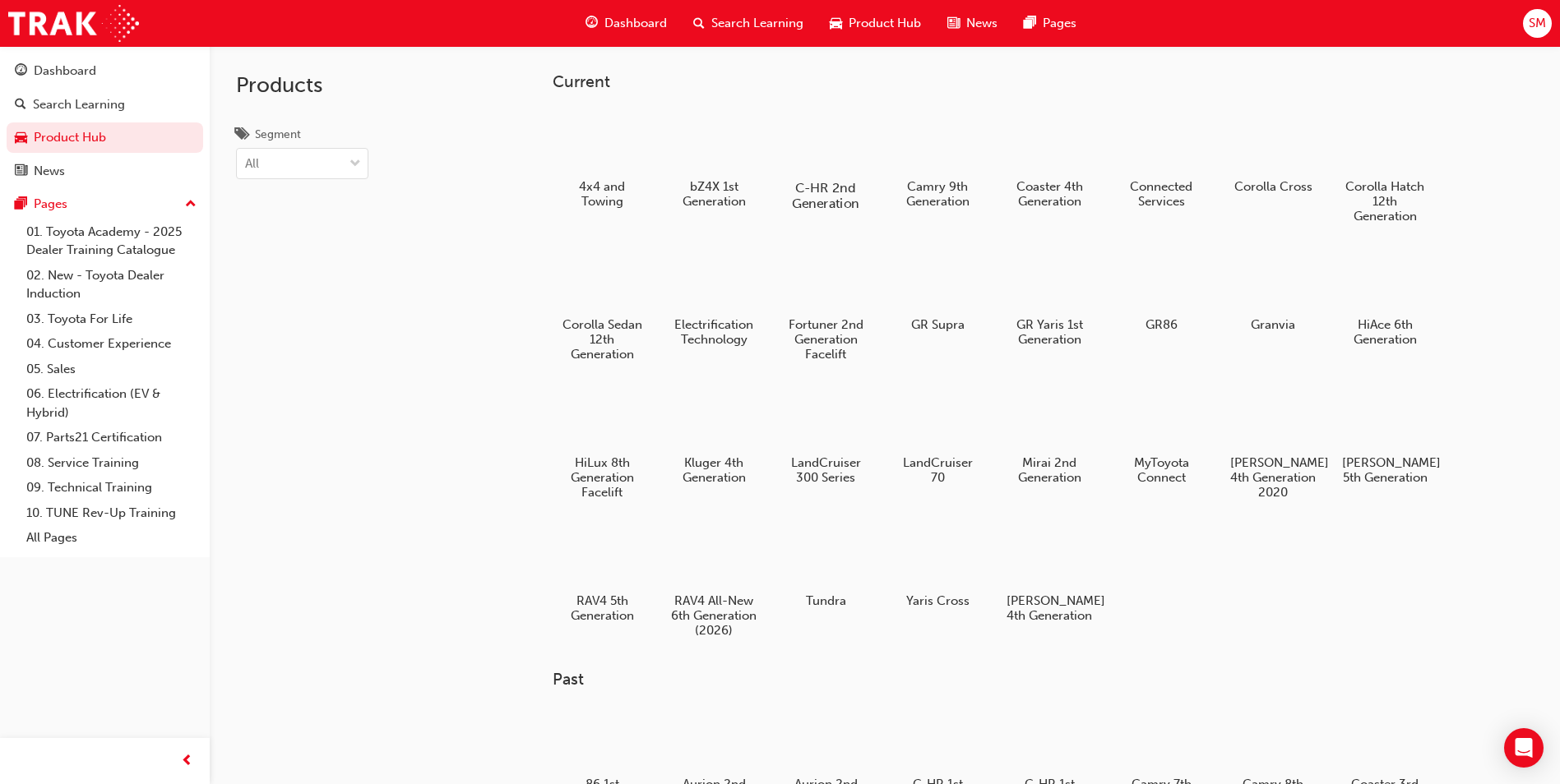
click at [842, 181] on h5 "C-HR 2nd Generation" at bounding box center [826, 196] width 91 height 31
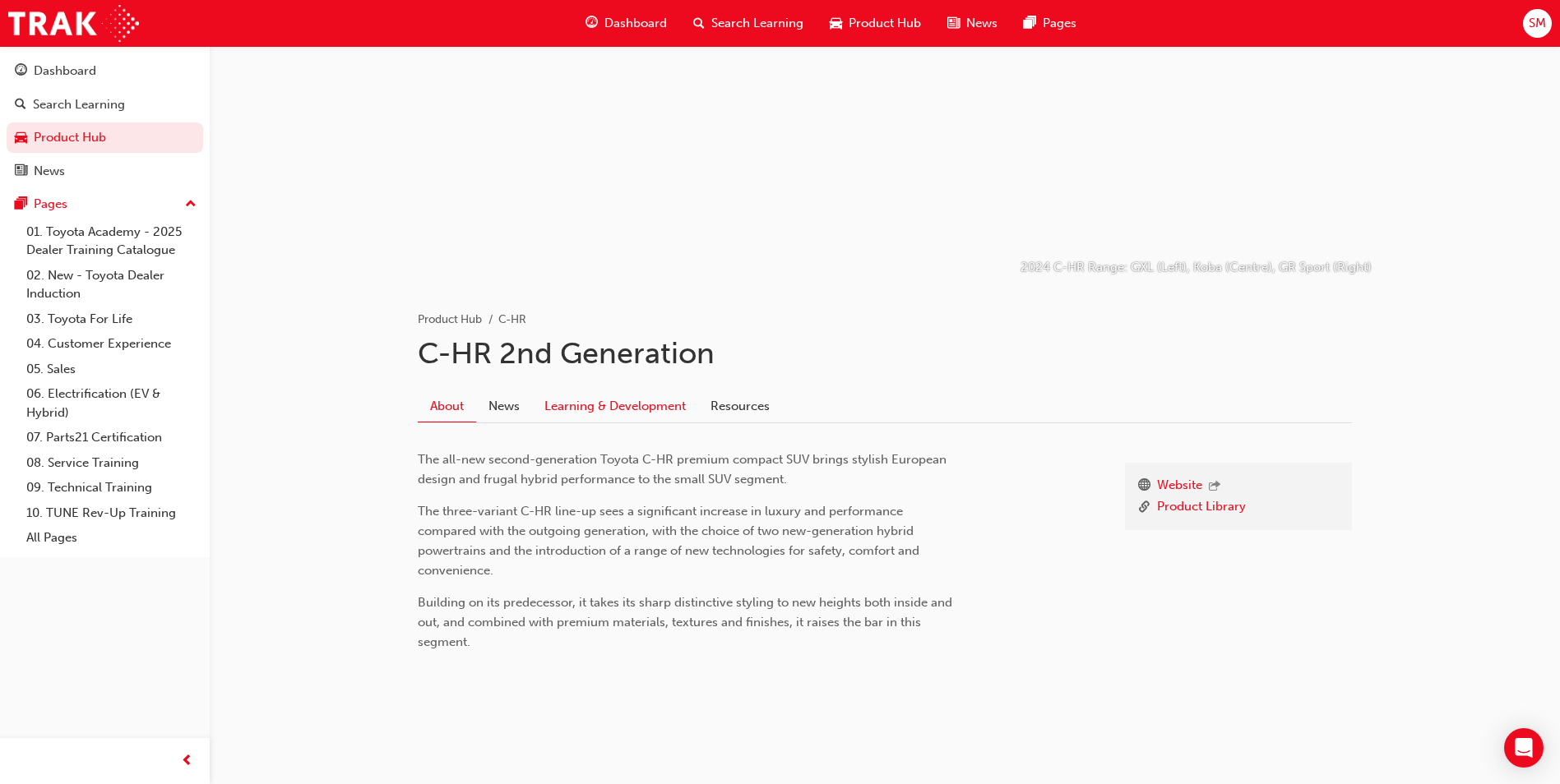
click at [678, 418] on link "Learning & Development" at bounding box center [615, 407] width 167 height 31
